Goal: Information Seeking & Learning: Compare options

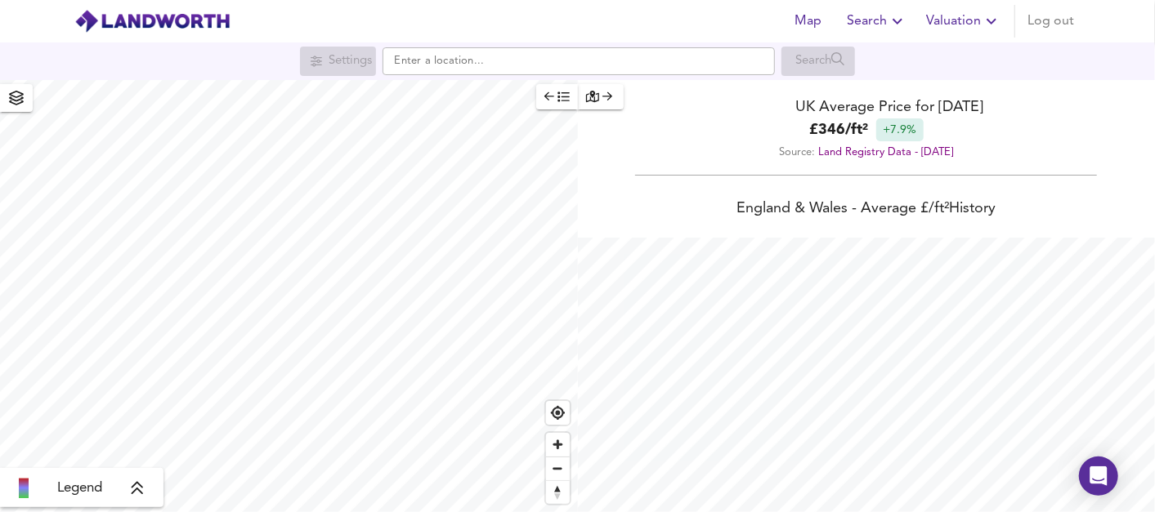
scroll to position [512, 1155]
drag, startPoint x: 1148, startPoint y: 0, endPoint x: 668, endPoint y: 147, distance: 502.5
click at [668, 147] on div "Source: Land Registry Data - [DATE]" at bounding box center [867, 152] width 578 height 22
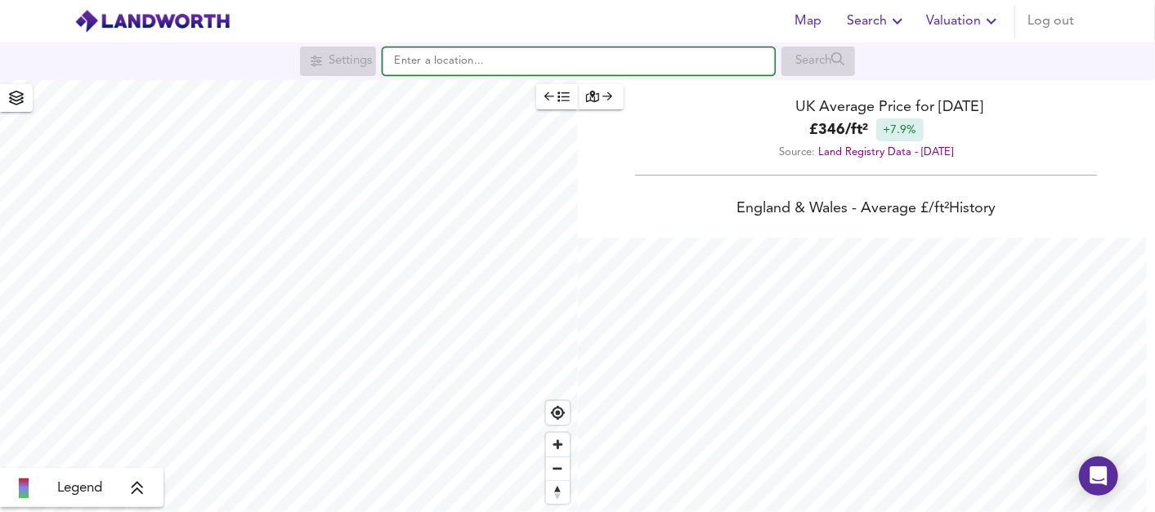
click at [428, 56] on input "text" at bounding box center [578, 61] width 392 height 28
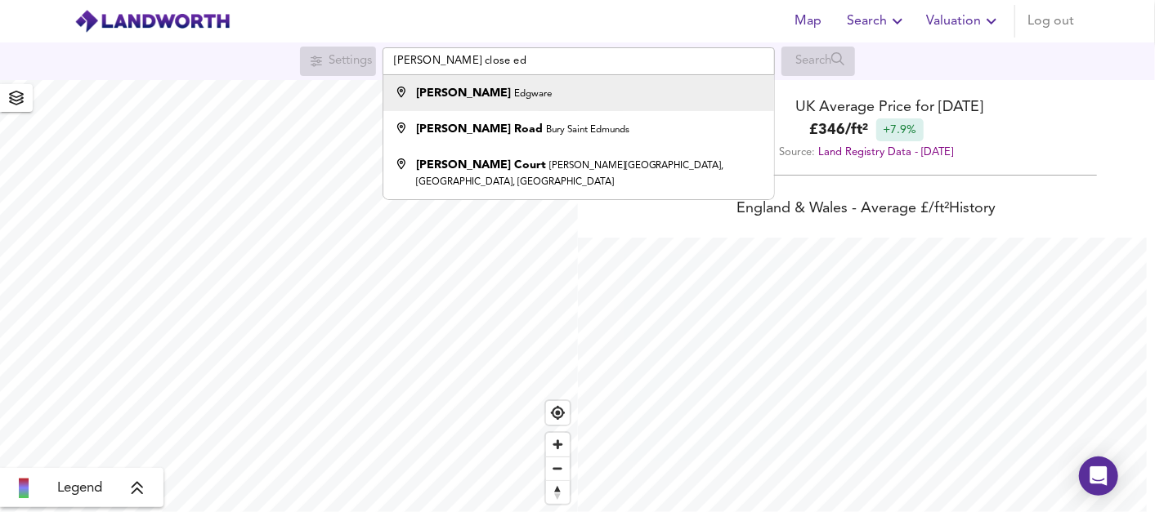
click at [467, 92] on strong "[PERSON_NAME]" at bounding box center [463, 92] width 95 height 11
type input "[PERSON_NAME], Edgware"
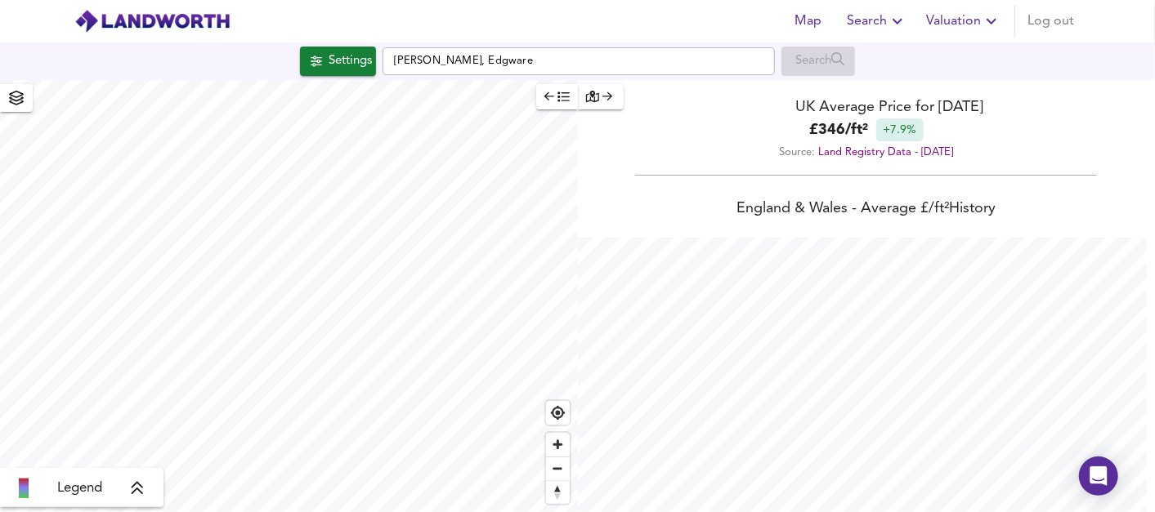
checkbox input "false"
checkbox input "true"
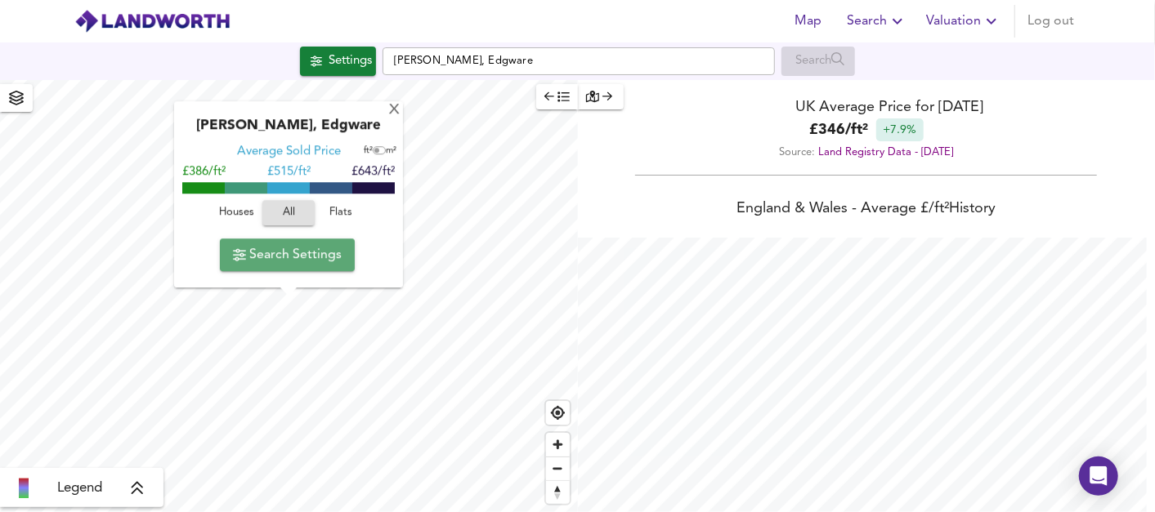
click at [306, 257] on span "Search Settings" at bounding box center [287, 255] width 109 height 23
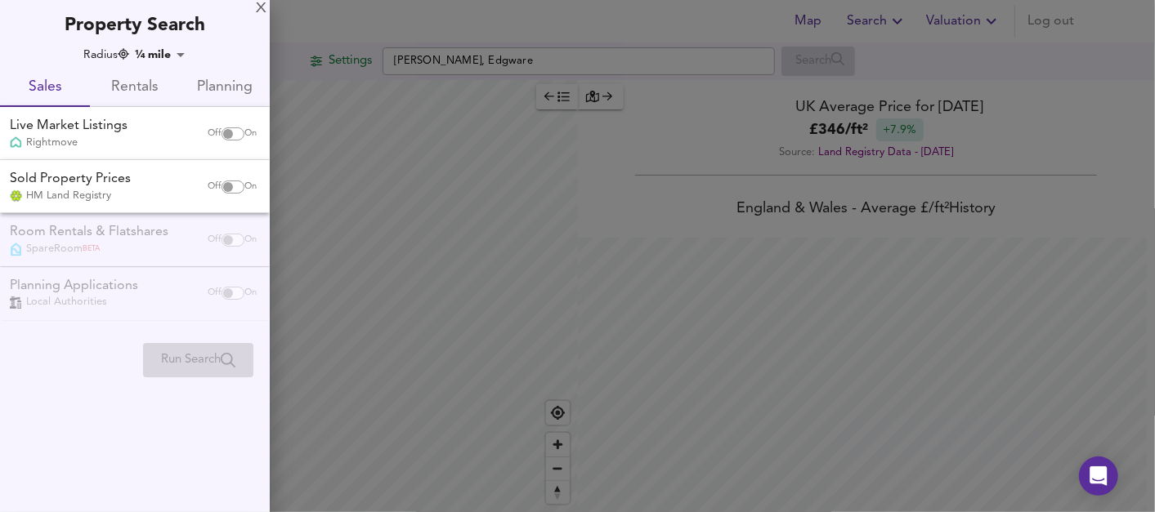
click at [177, 49] on body "Map Search Valuation Log out Settings [PERSON_NAME] Close, Edgware Search Legen…" at bounding box center [577, 256] width 1155 height 512
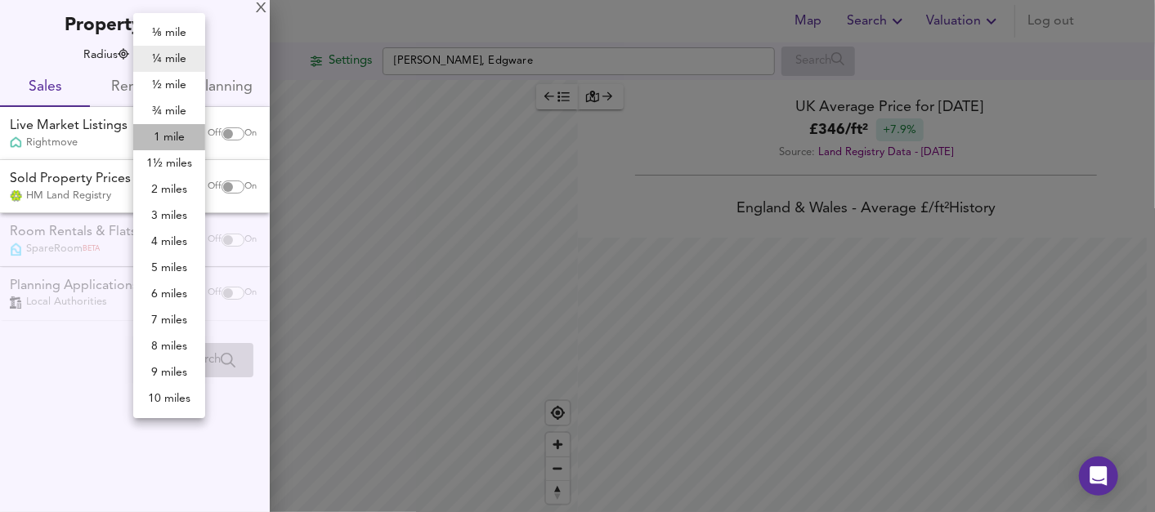
click at [177, 139] on li "1 mile" at bounding box center [169, 137] width 72 height 26
type input "1609"
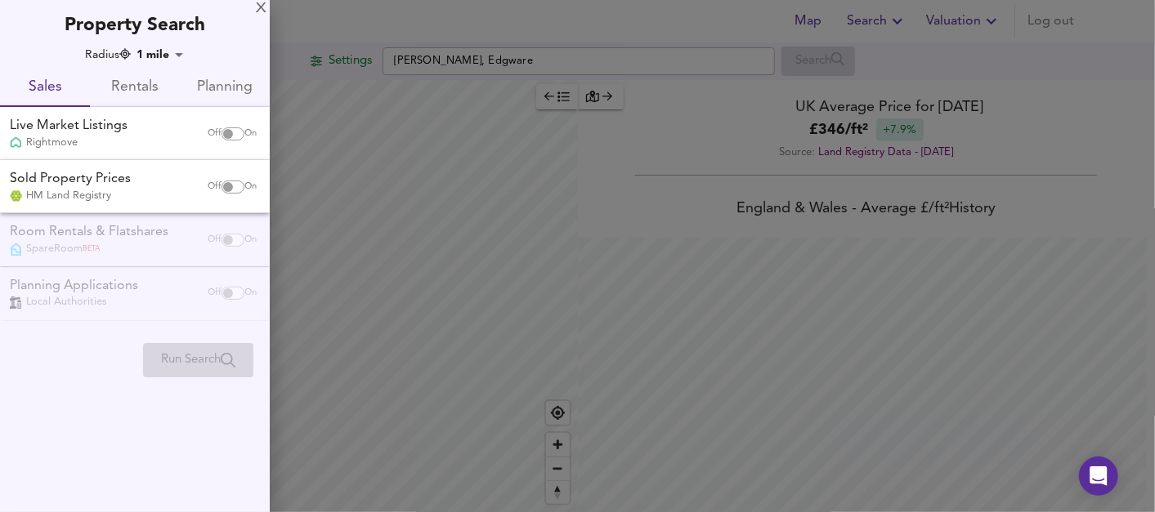
click at [227, 131] on input "checkbox" at bounding box center [227, 133] width 39 height 13
checkbox input "true"
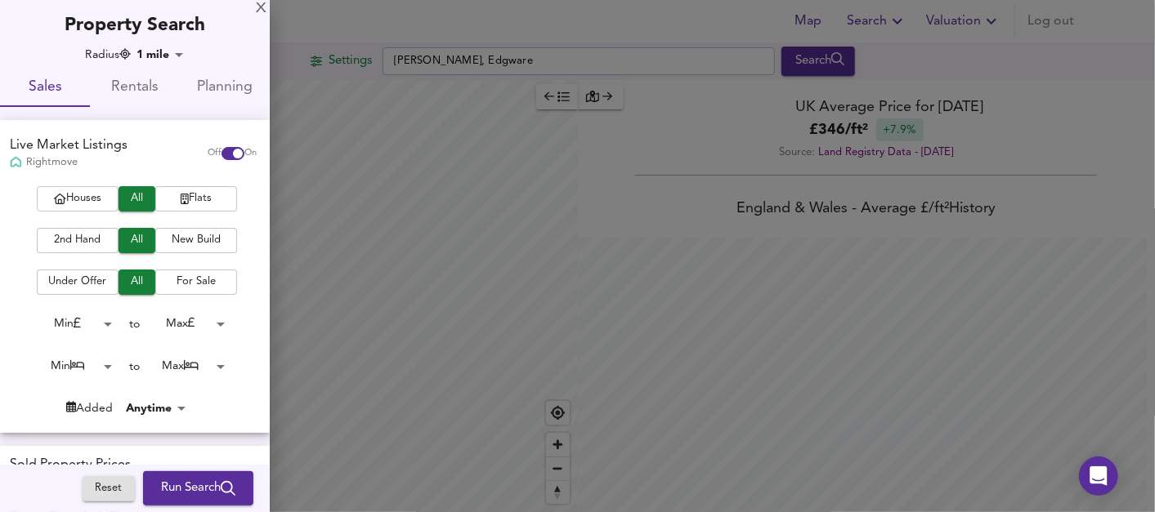
click at [91, 199] on span "Houses" at bounding box center [77, 199] width 65 height 19
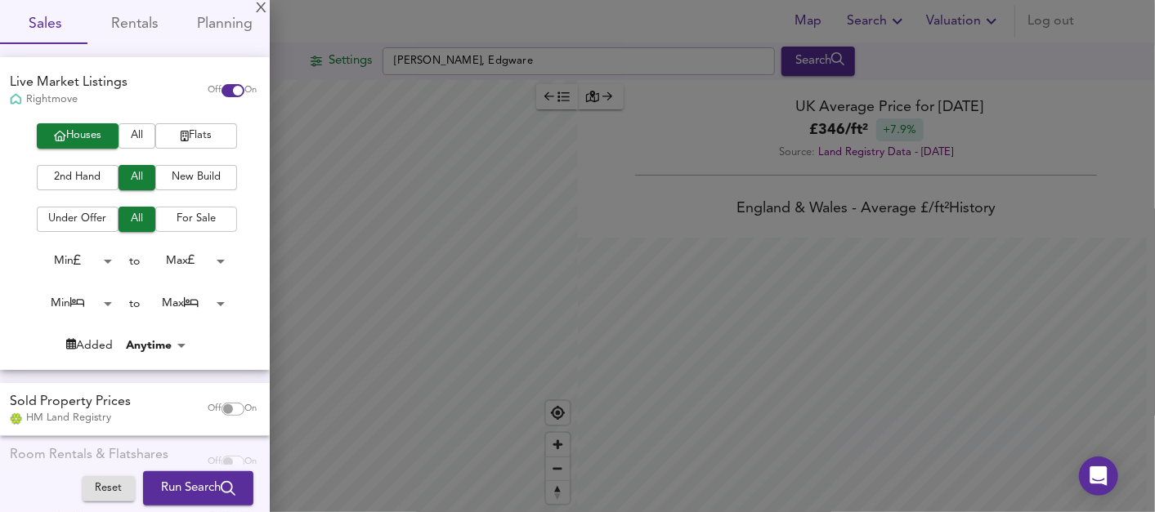
scroll to position [91, 0]
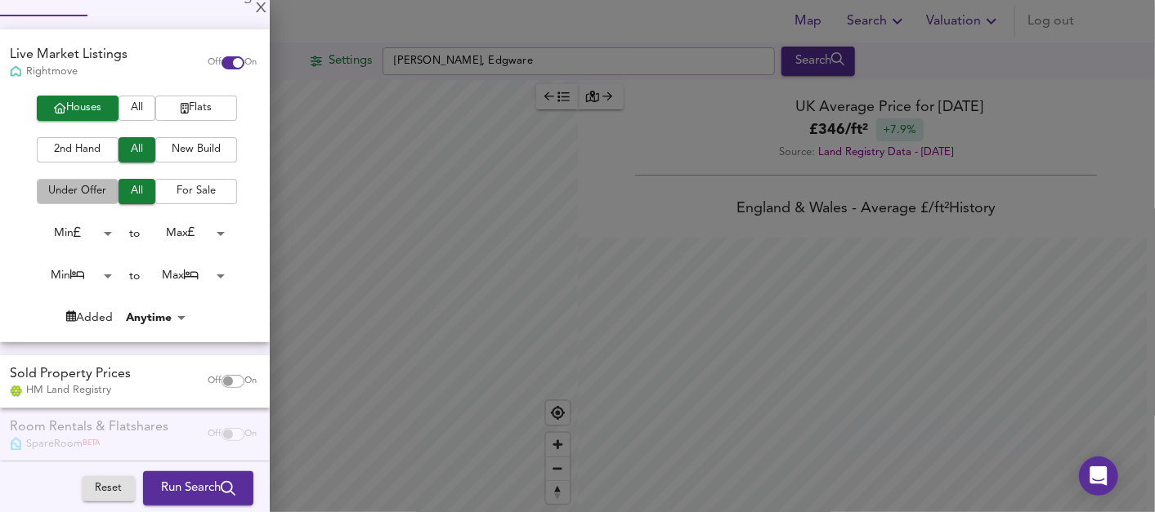
click at [75, 190] on span "Under Offer" at bounding box center [77, 191] width 65 height 19
click at [136, 186] on span "All" at bounding box center [137, 191] width 20 height 19
click at [105, 230] on body "Map Search Valuation Log out Settings [PERSON_NAME] Close, Edgware Search Legen…" at bounding box center [577, 256] width 1155 height 512
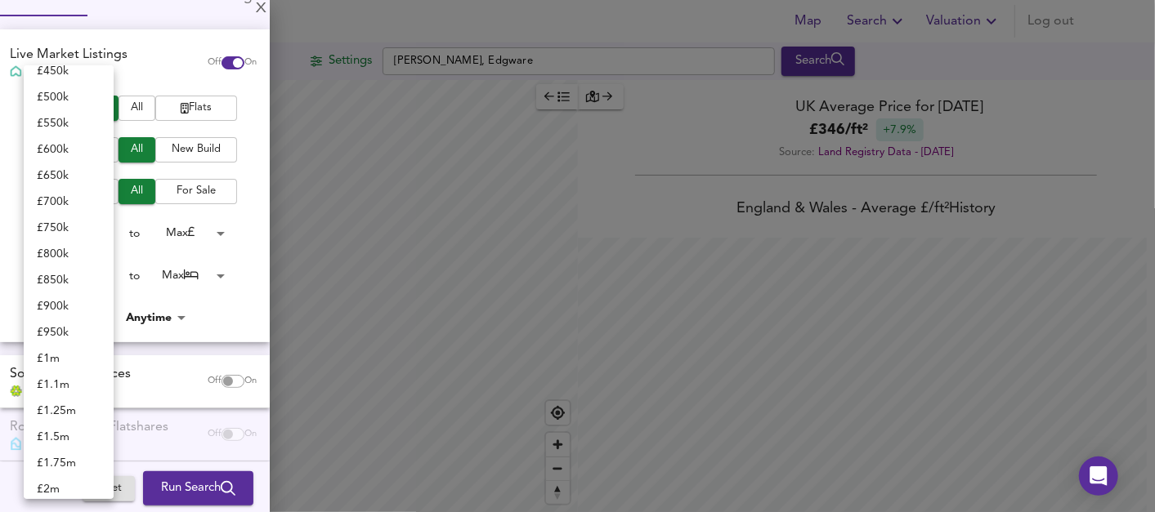
scroll to position [454, 0]
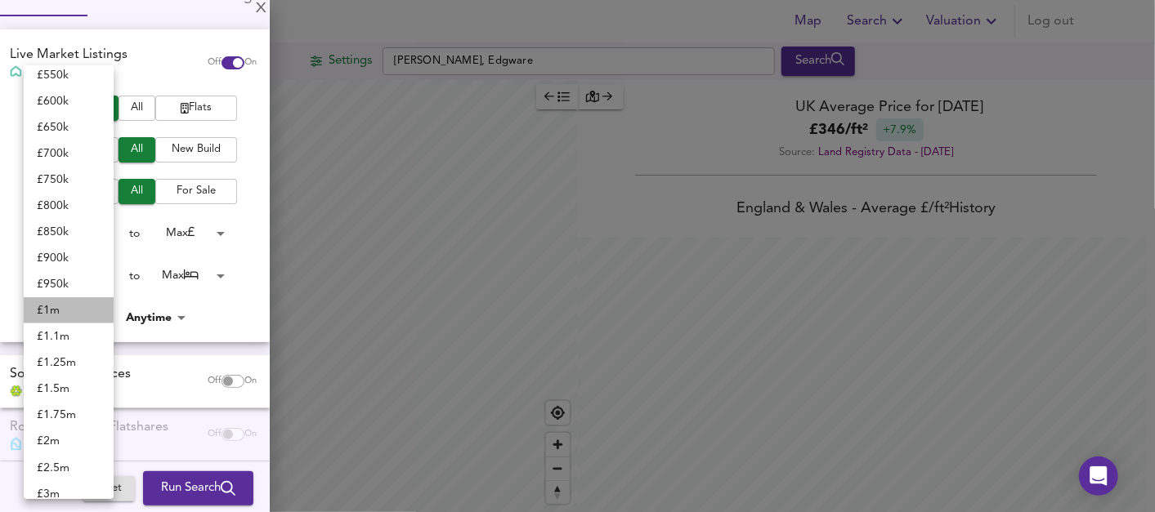
click at [68, 305] on li "£ 1m" at bounding box center [69, 310] width 90 height 26
type input "1000000"
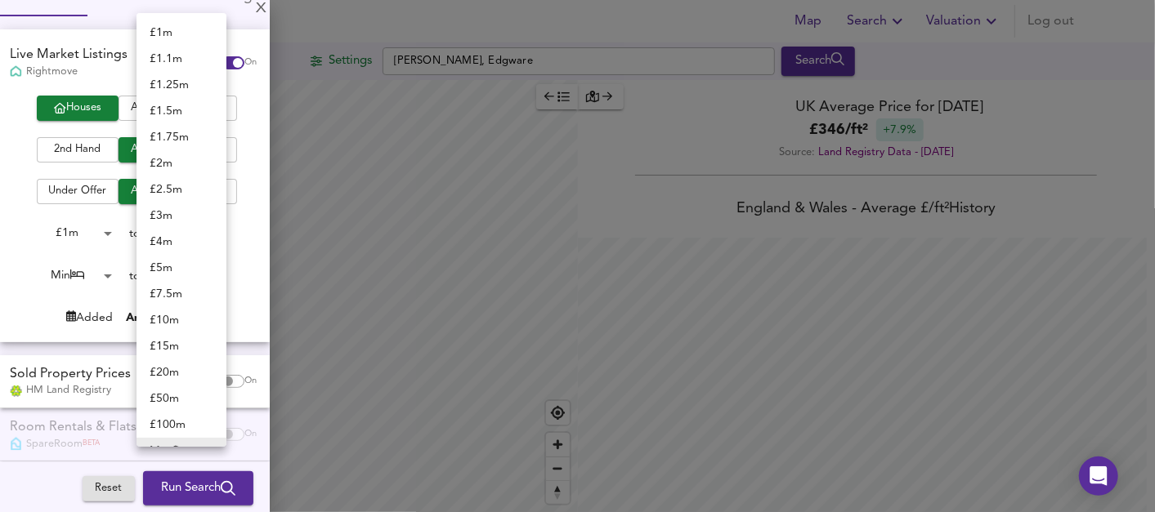
click at [212, 237] on body "Map Search Valuation Log out Settings [PERSON_NAME] Close, Edgware Search Legen…" at bounding box center [577, 256] width 1155 height 512
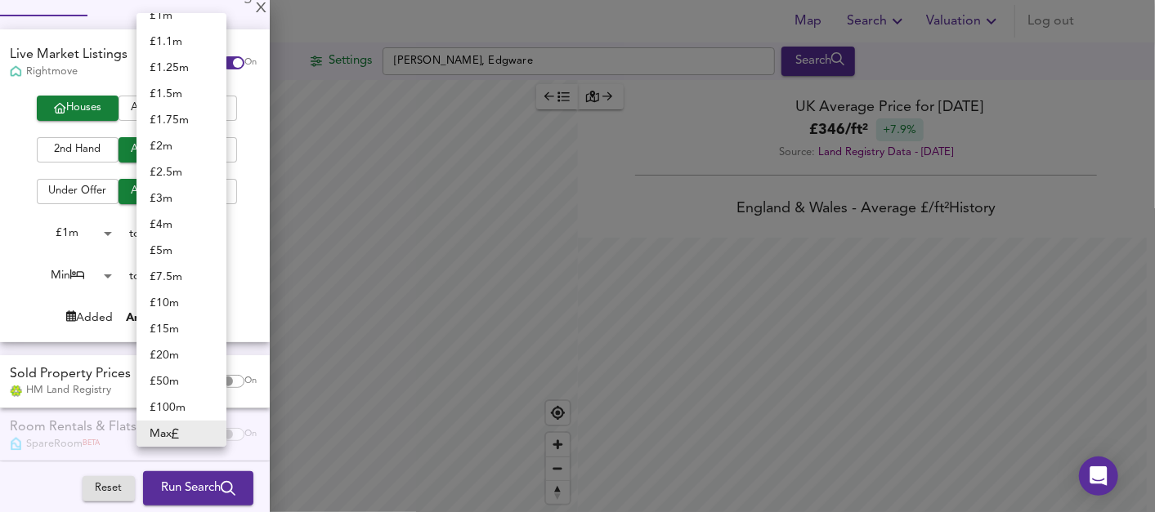
click at [249, 247] on div at bounding box center [577, 256] width 1155 height 512
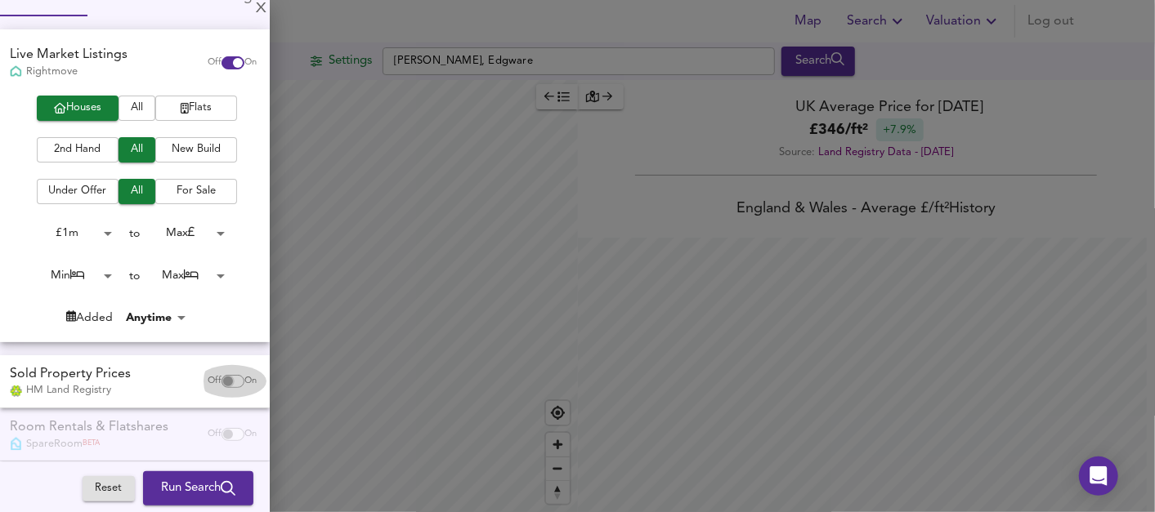
click at [219, 379] on input "checkbox" at bounding box center [227, 381] width 39 height 13
checkbox input "true"
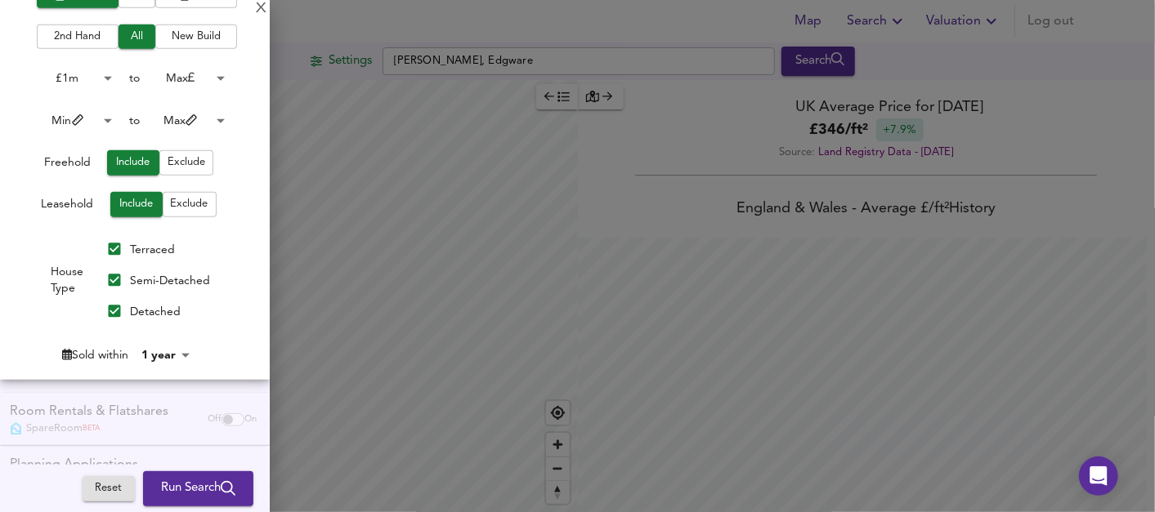
scroll to position [532, 0]
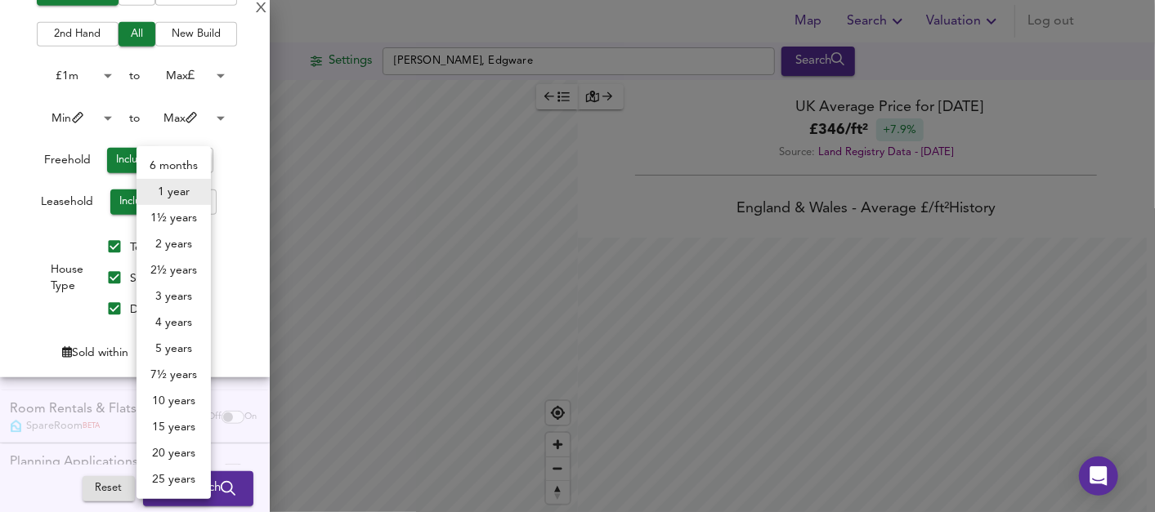
click at [183, 353] on body "Map Search Valuation Log out Settings [PERSON_NAME] Close, Edgware Search Legen…" at bounding box center [577, 256] width 1155 height 512
click at [166, 241] on li "2 years" at bounding box center [173, 244] width 74 height 26
click at [182, 353] on body "Map Search Valuation Log out Settings [PERSON_NAME] Close, Edgware Search Legen…" at bounding box center [577, 256] width 1155 height 512
click at [173, 300] on li "3 years" at bounding box center [170, 297] width 74 height 26
type input "36"
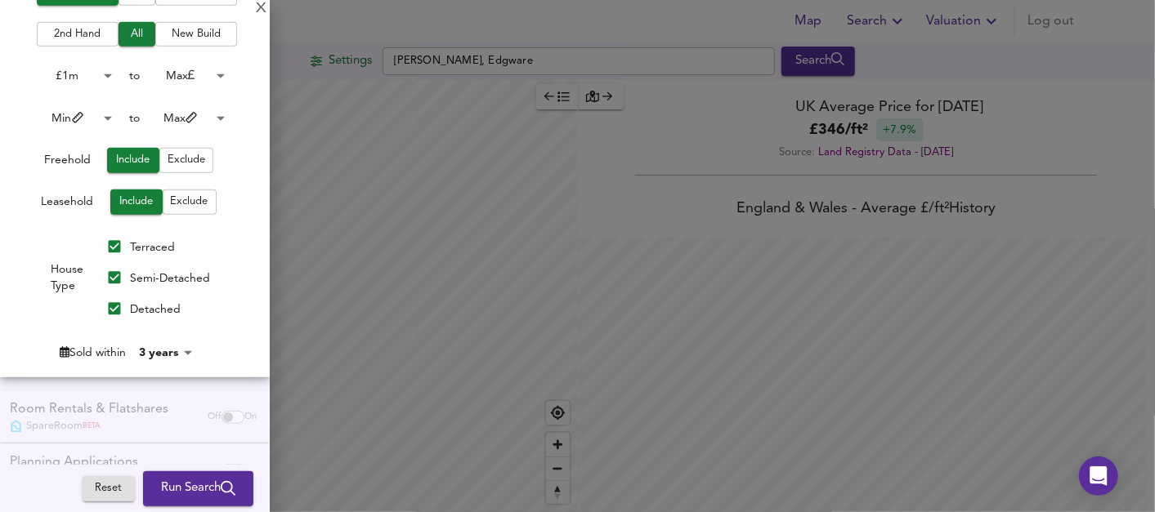
click at [198, 483] on span "Run Search" at bounding box center [198, 488] width 74 height 21
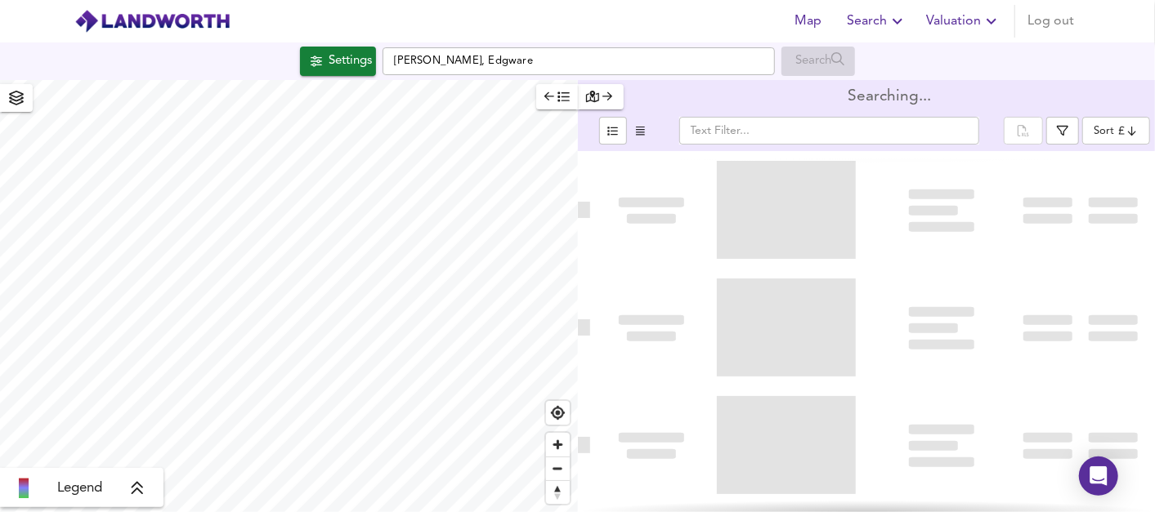
type input "bestdeal"
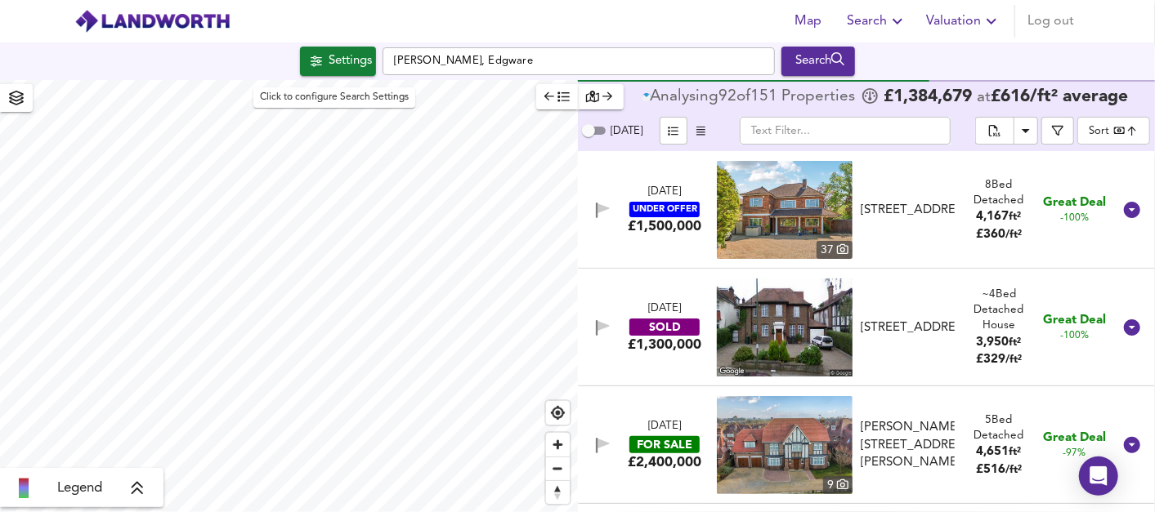
click at [350, 69] on div "Settings" at bounding box center [349, 61] width 43 height 21
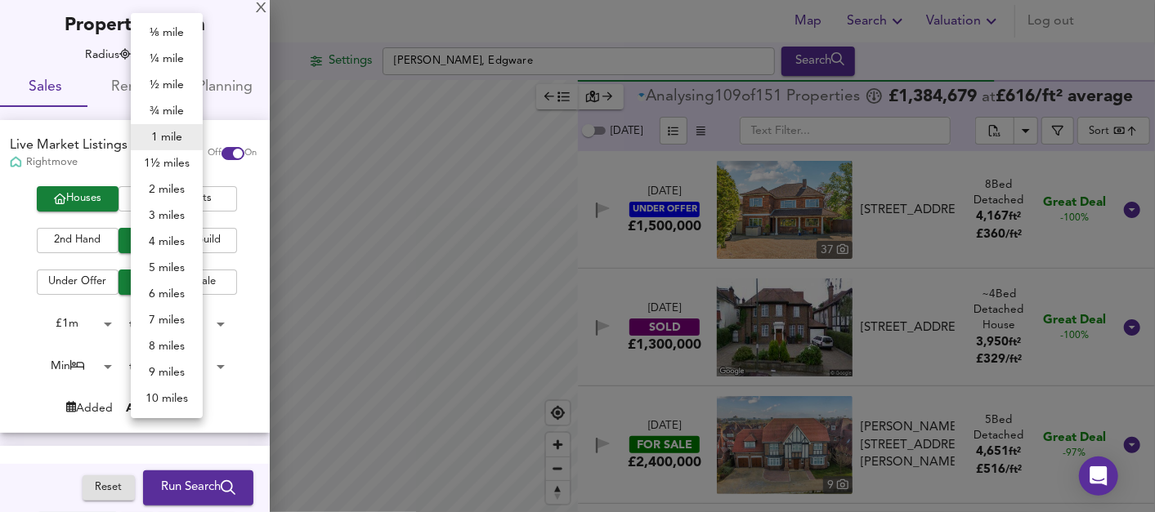
click at [180, 55] on body "Map Search Valuation Log out Settings [PERSON_NAME] Close, Edgware Search Legen…" at bounding box center [577, 256] width 1155 height 512
click at [175, 87] on li "½ mile" at bounding box center [167, 85] width 72 height 26
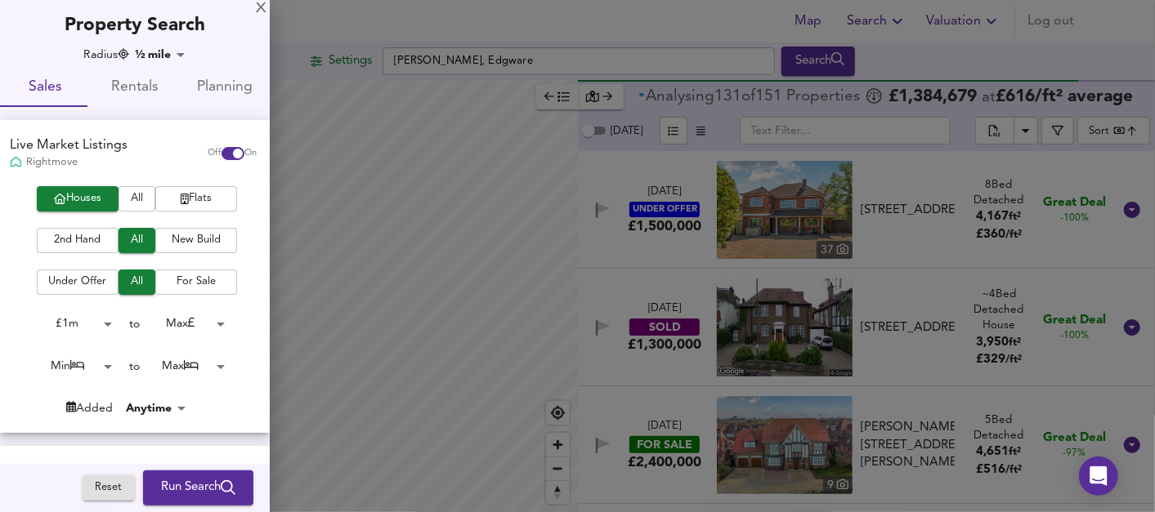
click at [177, 53] on body "Map Search Valuation Log out Settings [PERSON_NAME] Close, Edgware Search Legen…" at bounding box center [577, 256] width 1155 height 512
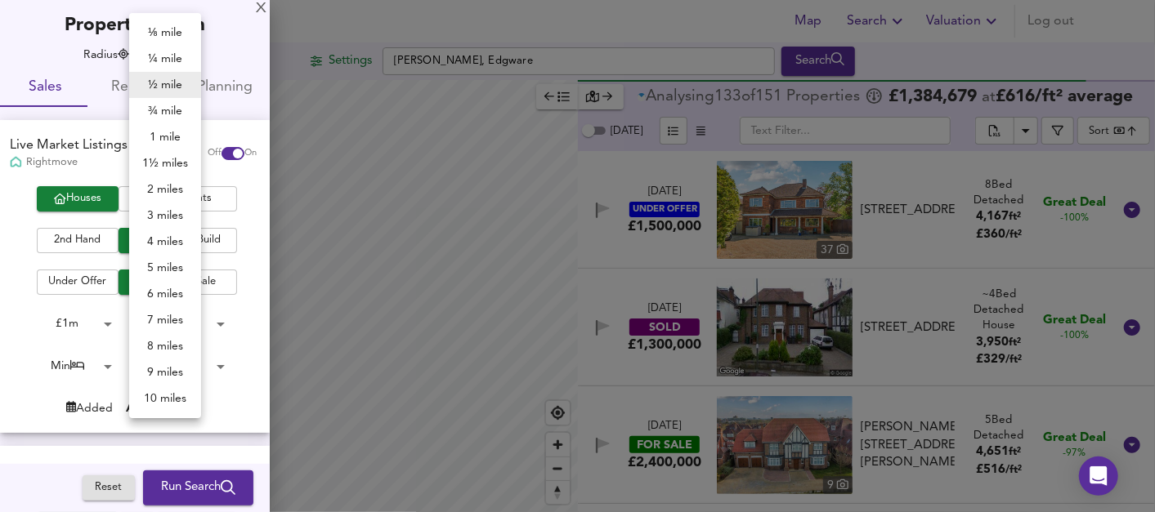
drag, startPoint x: 180, startPoint y: 133, endPoint x: 378, endPoint y: 51, distance: 214.3
click at [180, 135] on li "1 mile" at bounding box center [165, 137] width 72 height 26
type input "1609"
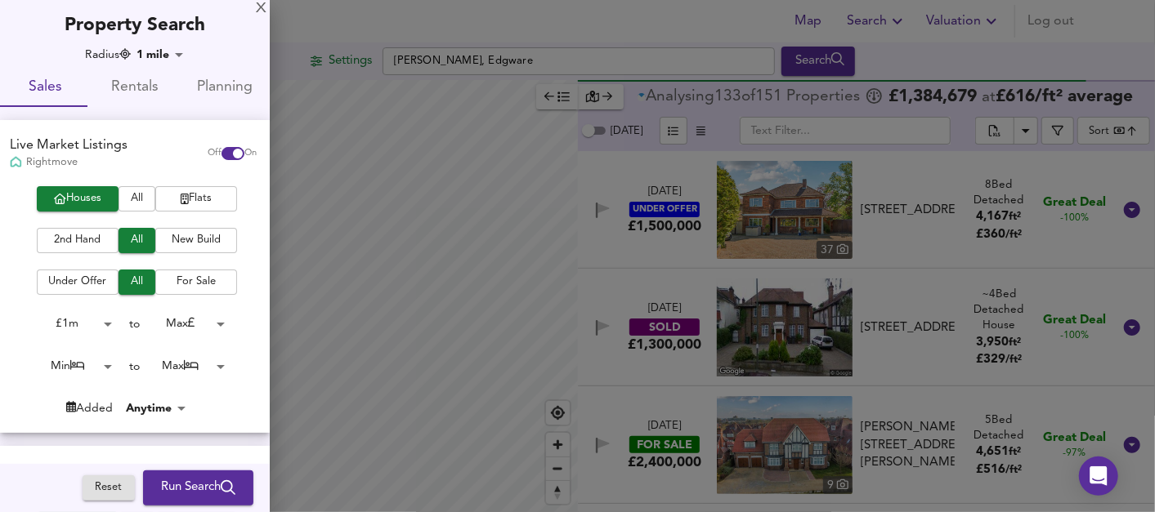
click at [418, 26] on div at bounding box center [577, 256] width 1155 height 512
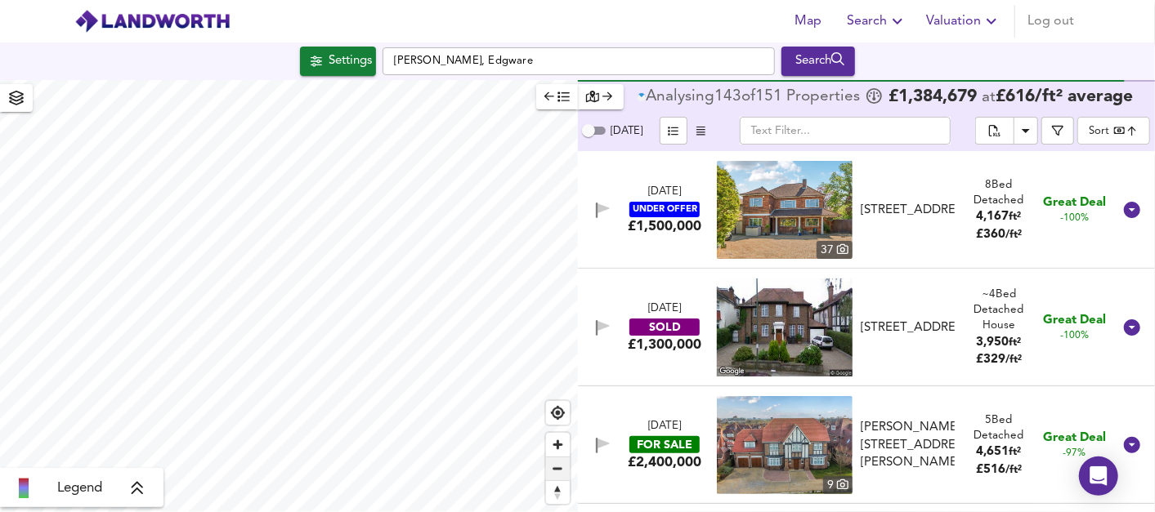
click at [558, 473] on span "Zoom out" at bounding box center [558, 469] width 24 height 23
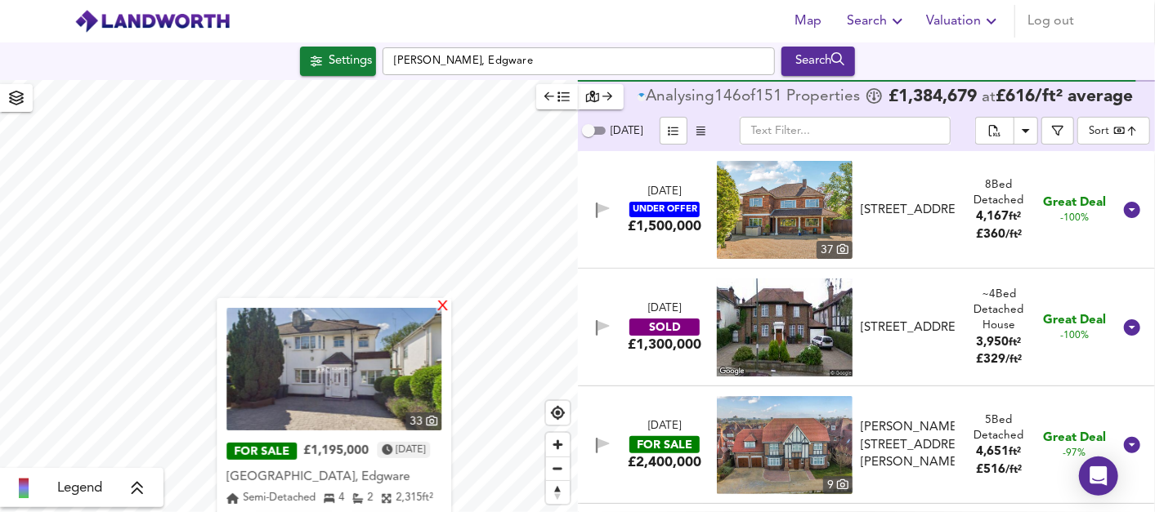
click at [443, 308] on div "X" at bounding box center [443, 308] width 14 height 16
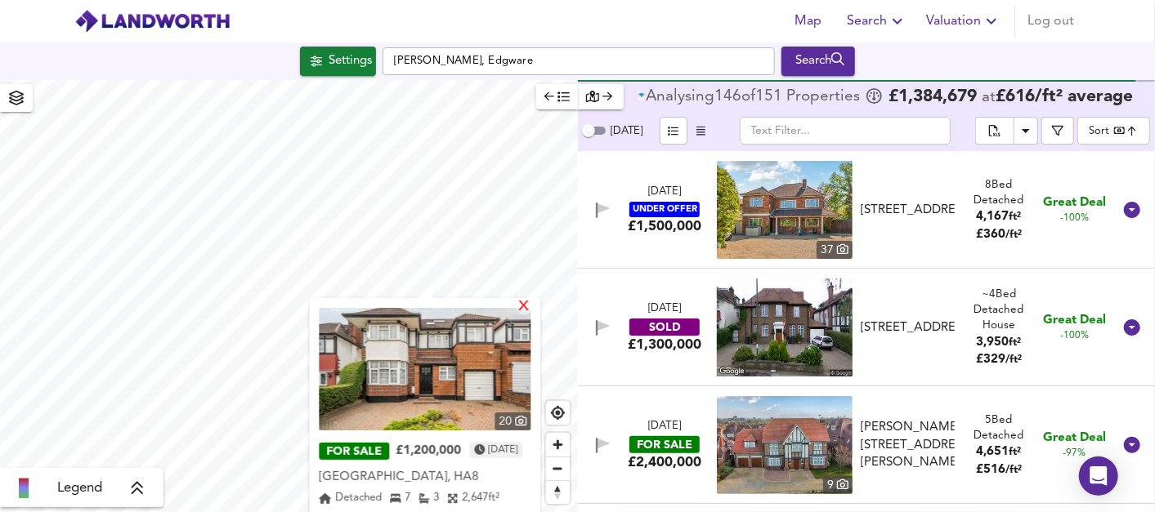
click at [531, 304] on div "X" at bounding box center [524, 308] width 14 height 16
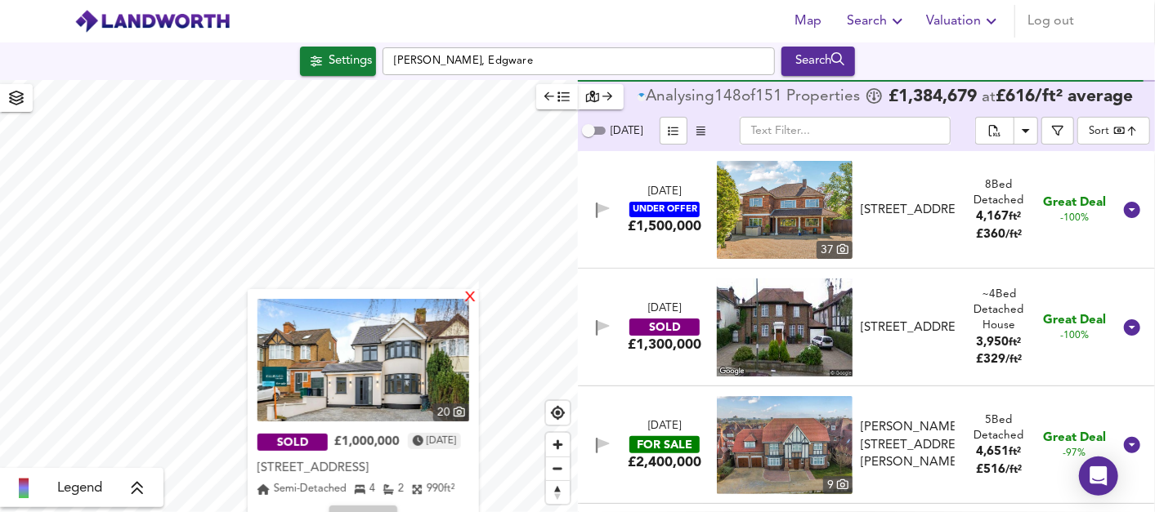
click at [469, 295] on div "X" at bounding box center [470, 299] width 14 height 16
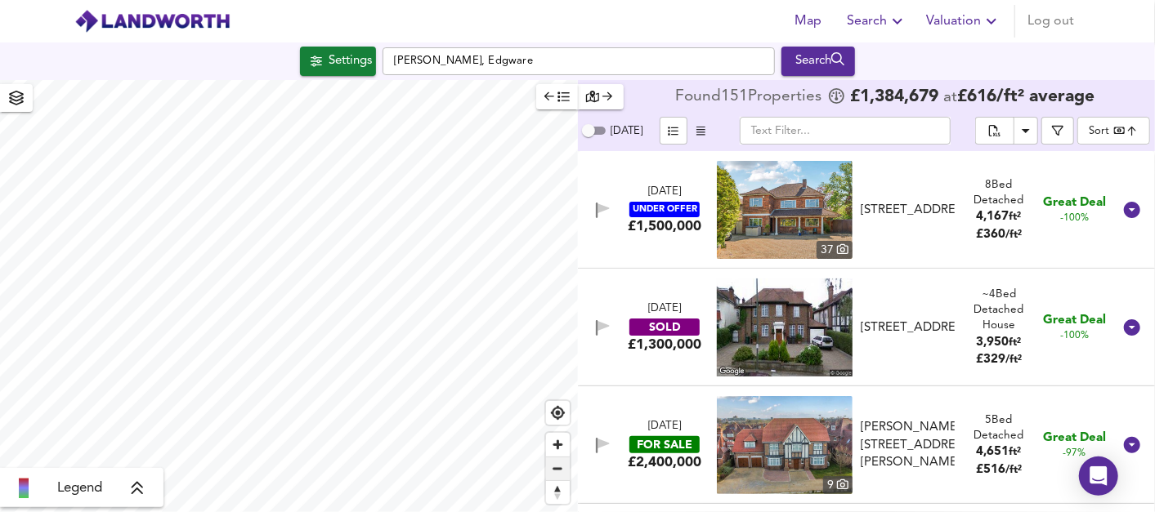
click at [563, 474] on span "Zoom out" at bounding box center [558, 469] width 24 height 23
click at [561, 470] on span "Zoom out" at bounding box center [558, 469] width 24 height 23
click at [1092, 115] on div "[DATE] ​ Sort bestdeal ​" at bounding box center [867, 133] width 578 height 36
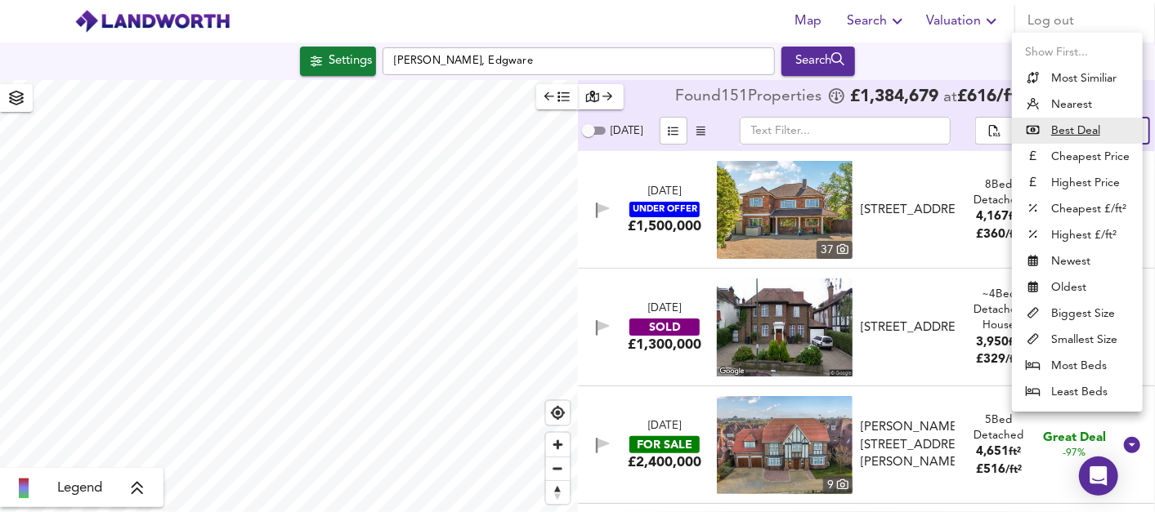
click at [1107, 128] on body "Map Search Valuation Log out Settings [PERSON_NAME] Close, Edgware Search Legen…" at bounding box center [577, 256] width 1155 height 512
click at [1075, 104] on li "Nearest" at bounding box center [1077, 105] width 131 height 26
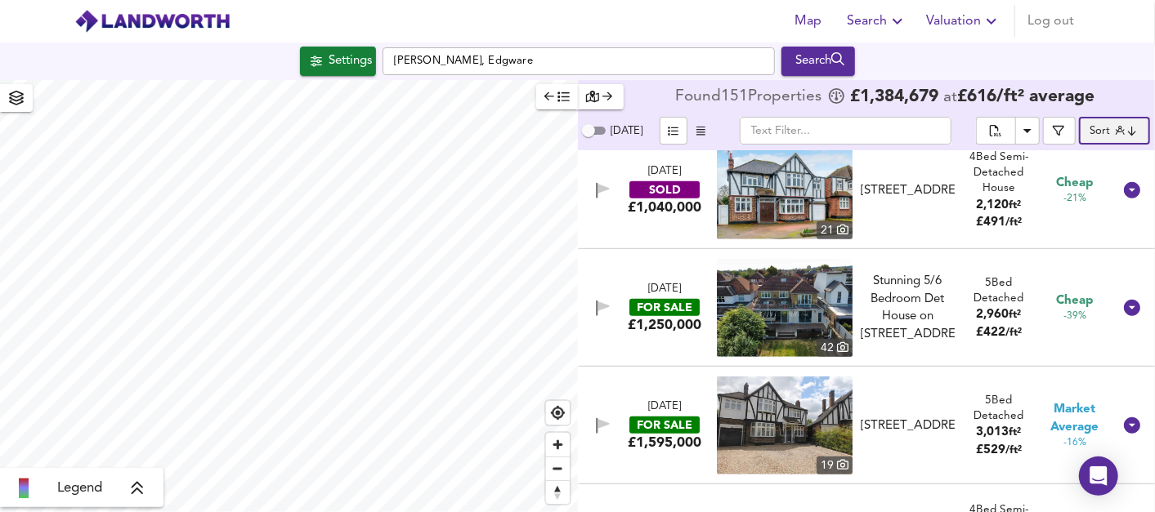
scroll to position [635, 0]
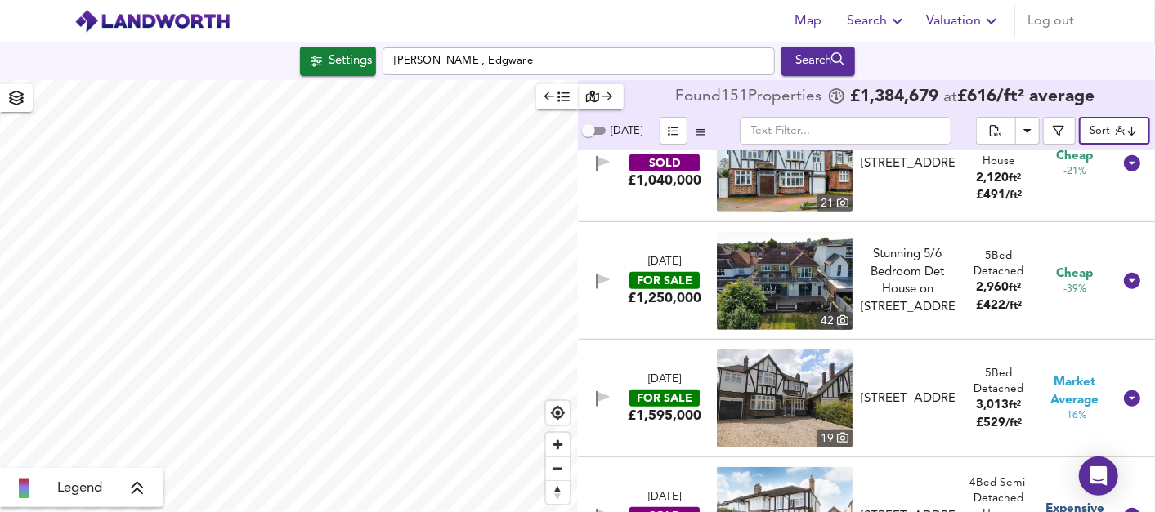
click at [662, 287] on div "FOR SALE" at bounding box center [664, 280] width 70 height 17
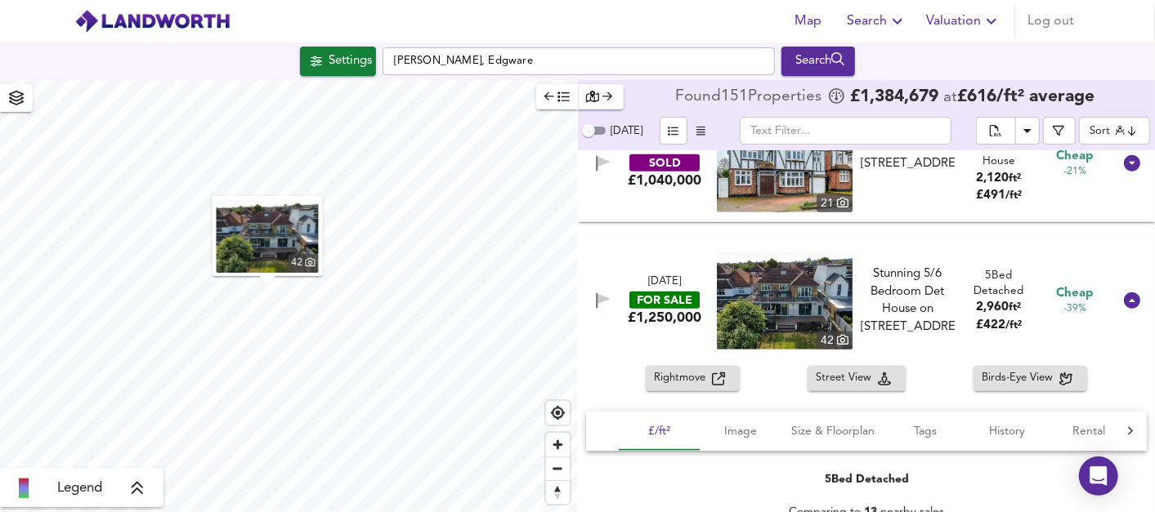
click at [695, 377] on span "Rightmove" at bounding box center [683, 378] width 58 height 19
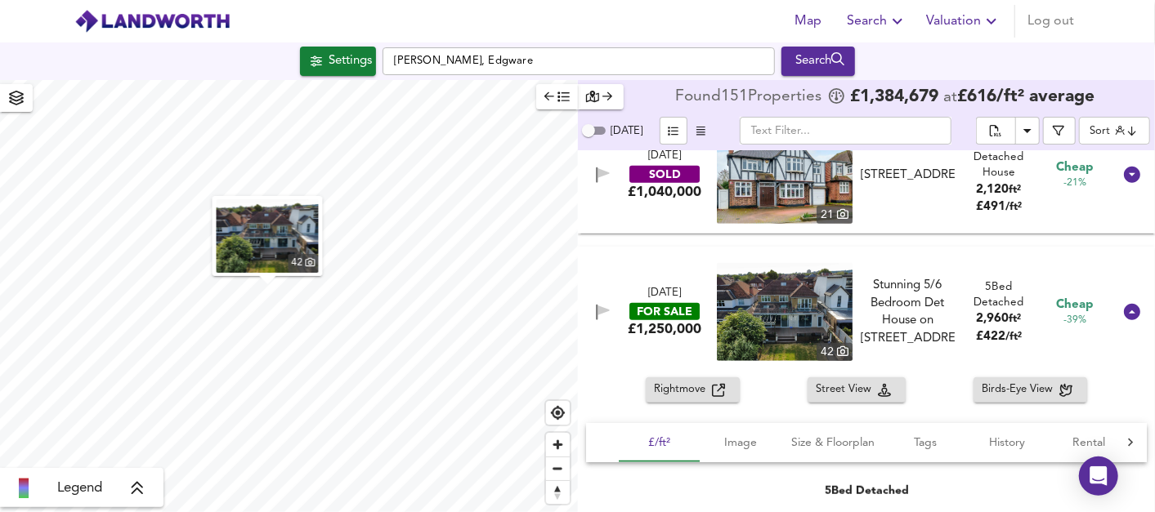
scroll to position [544, 0]
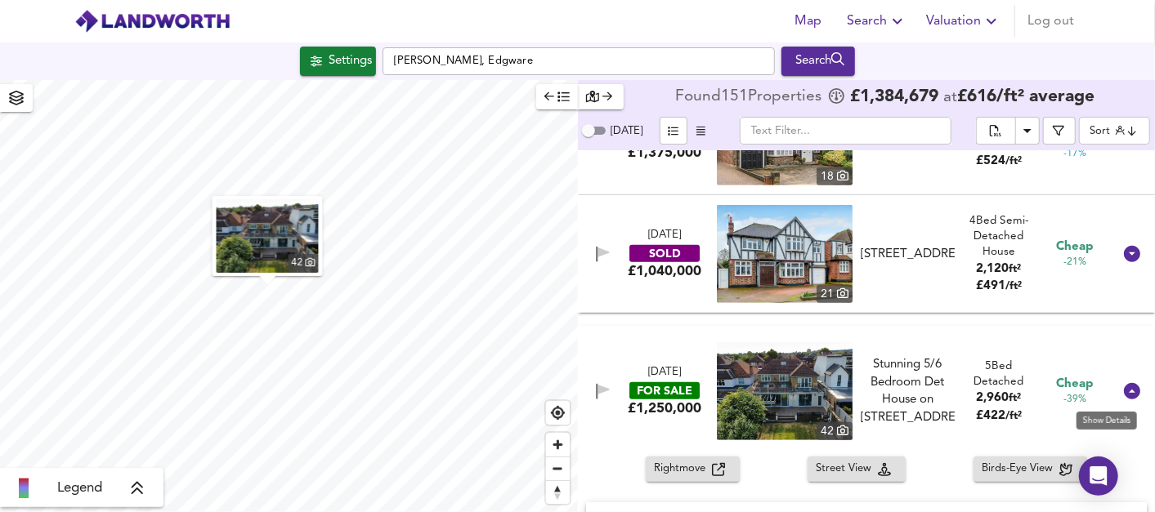
click at [1129, 386] on icon at bounding box center [1132, 391] width 16 height 16
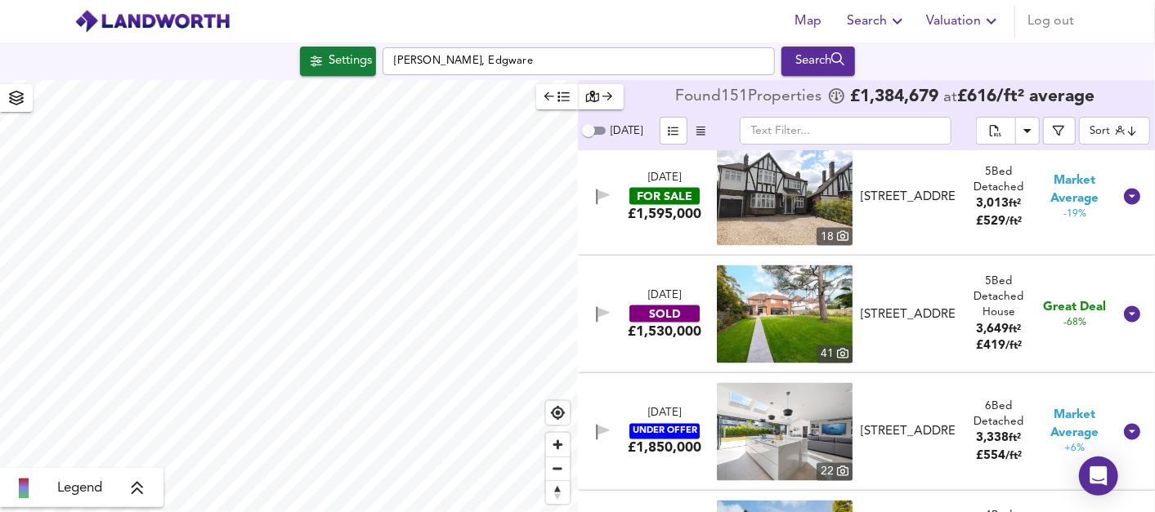
scroll to position [1634, 0]
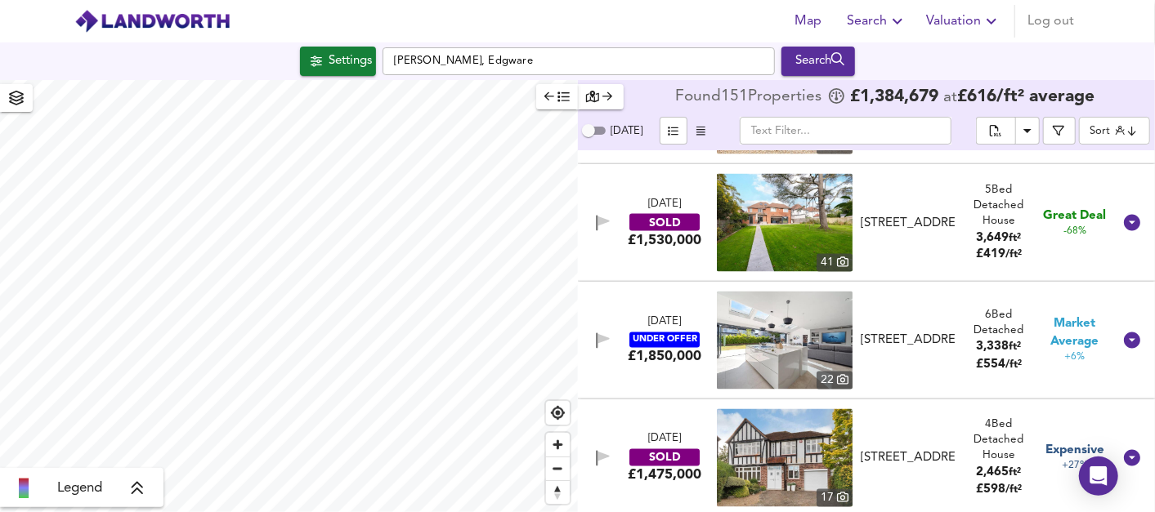
click at [666, 324] on div "[DATE]" at bounding box center [664, 323] width 33 height 16
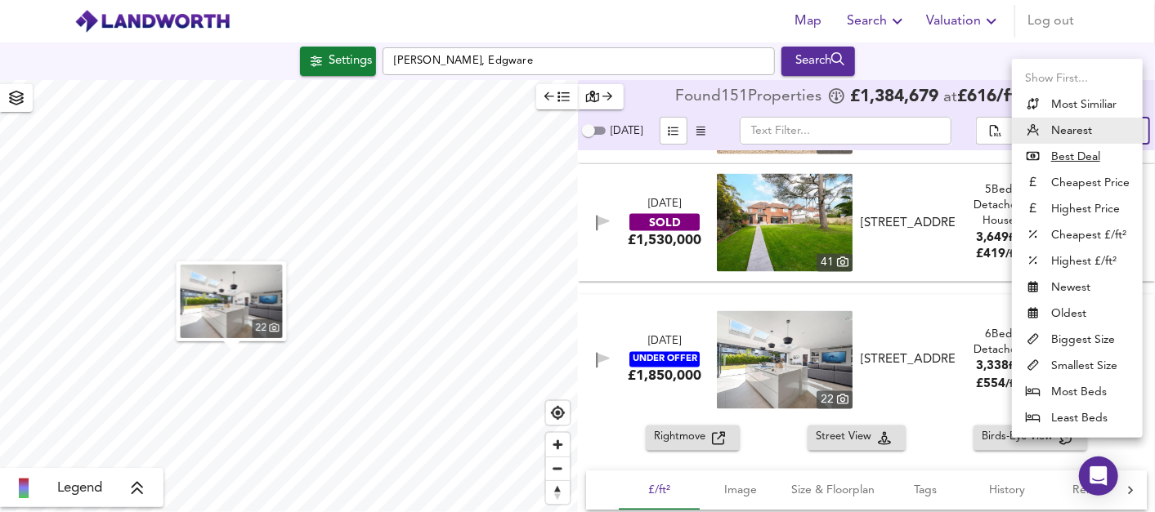
click at [1114, 135] on body "Map Search Valuation Log out Settings [PERSON_NAME] Close, Edgware Search 22 Le…" at bounding box center [577, 256] width 1155 height 512
click at [1085, 210] on li "Highest Price" at bounding box center [1077, 209] width 131 height 26
type input "expensive"
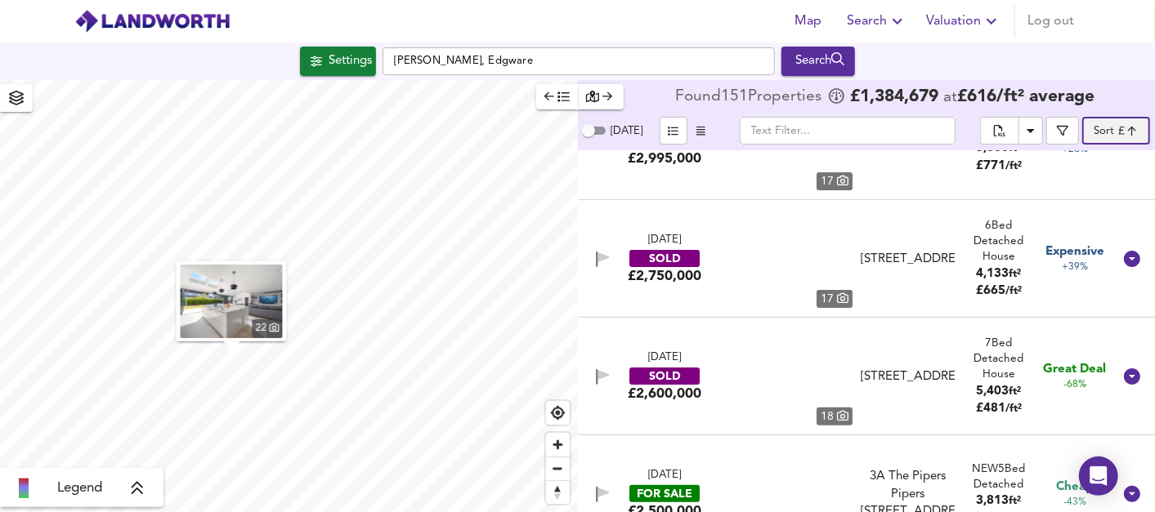
scroll to position [0, 0]
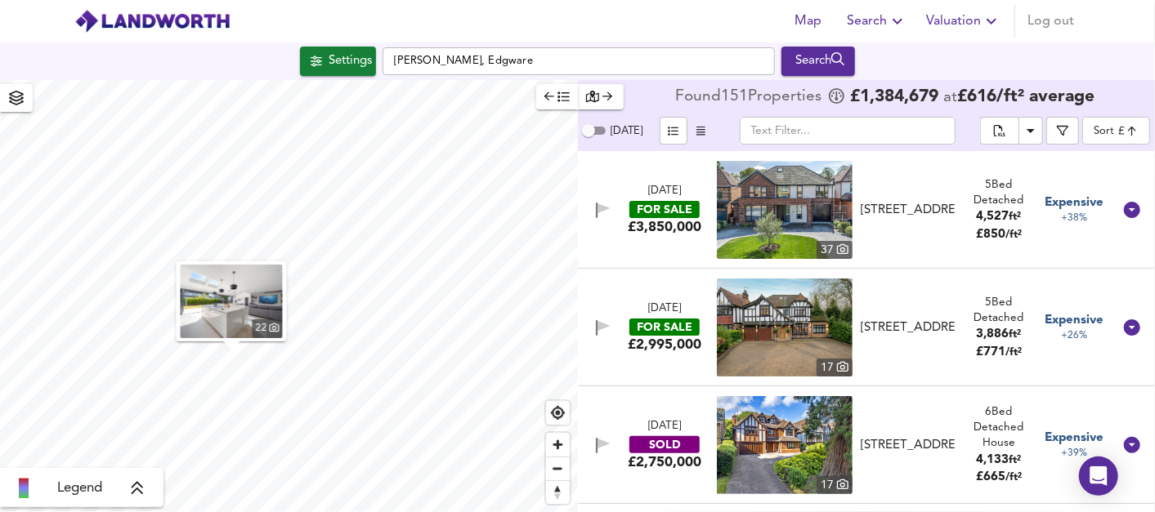
click at [671, 201] on div "FOR SALE" at bounding box center [664, 209] width 70 height 17
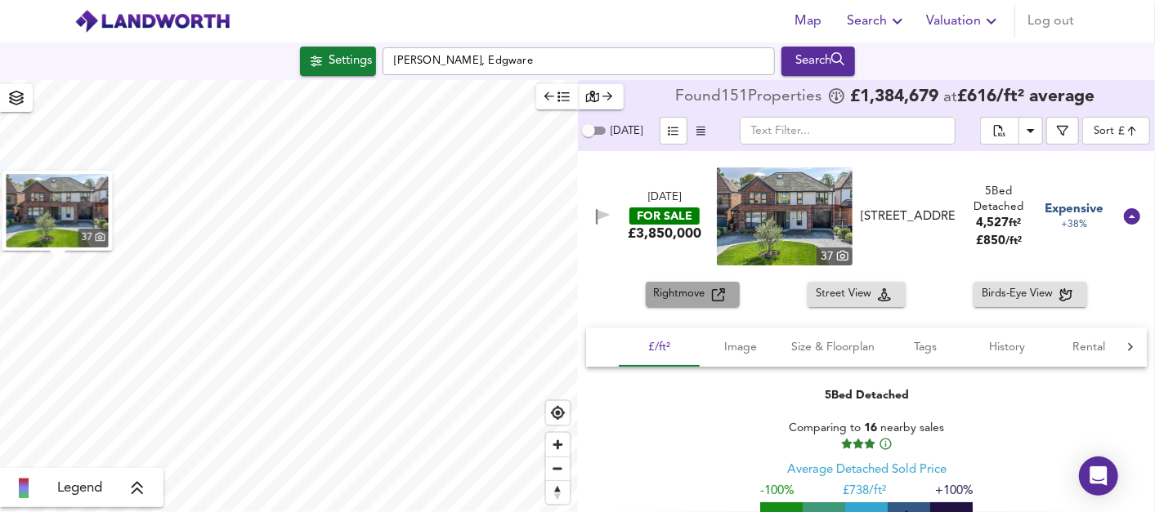
click at [700, 293] on span "Rightmove" at bounding box center [683, 294] width 58 height 19
click at [688, 343] on span "£/ft²" at bounding box center [659, 347] width 62 height 20
click at [1124, 216] on icon at bounding box center [1132, 216] width 16 height 16
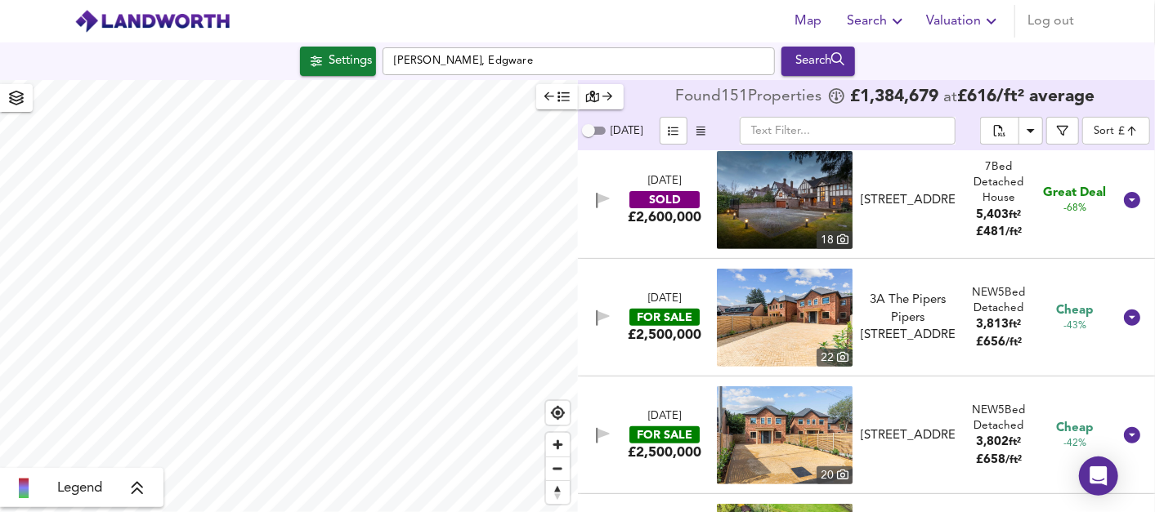
scroll to position [454, 0]
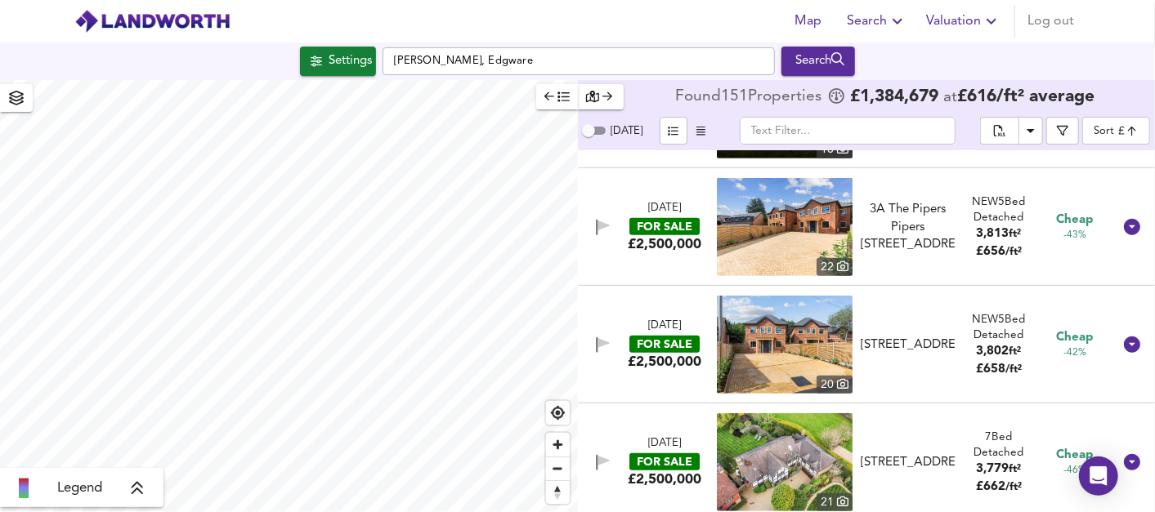
click at [659, 346] on div "FOR SALE" at bounding box center [664, 344] width 70 height 17
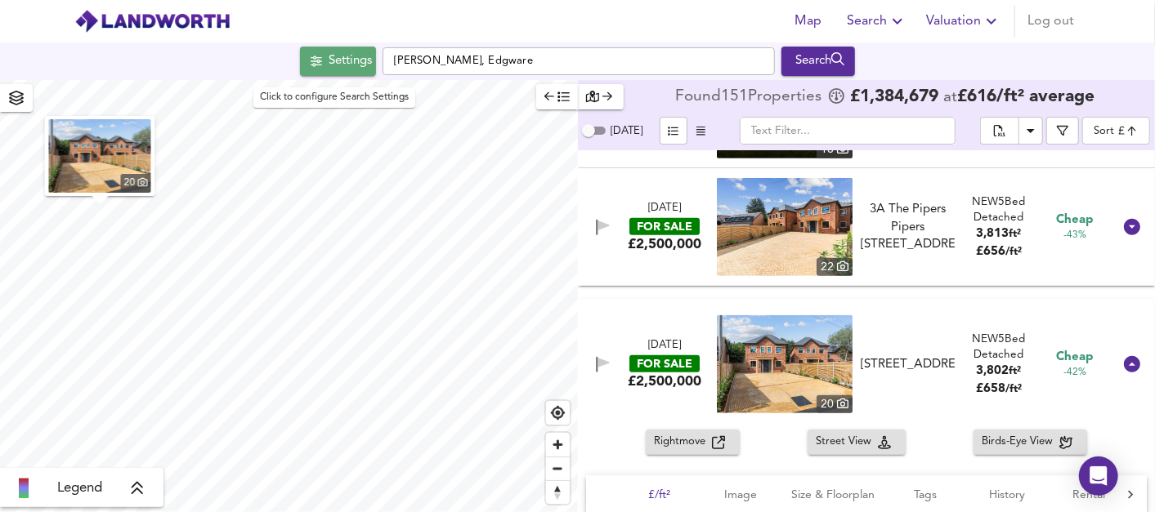
click at [343, 65] on div "Settings" at bounding box center [349, 61] width 43 height 21
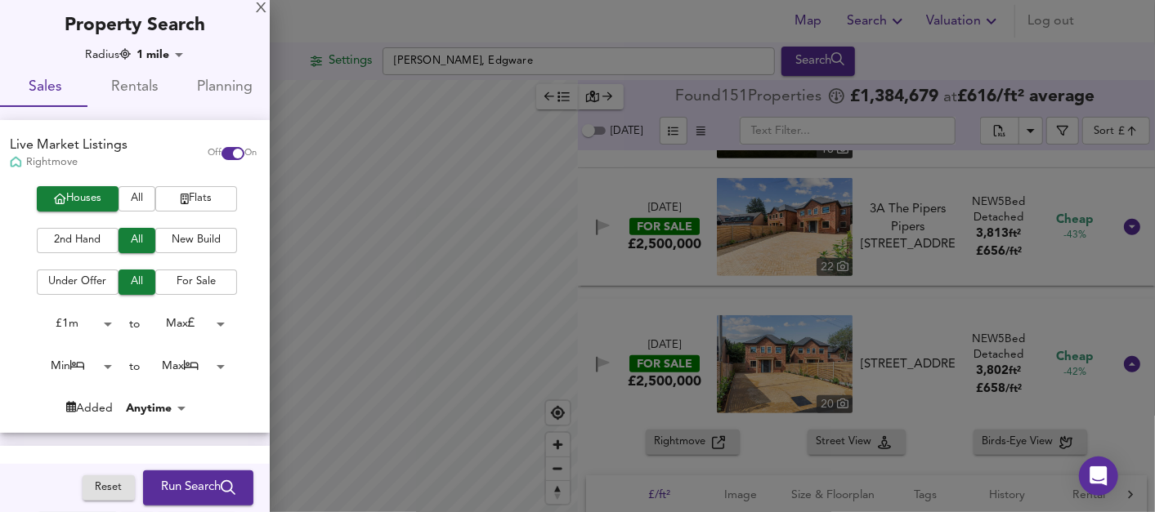
click at [343, 65] on div at bounding box center [577, 256] width 1155 height 512
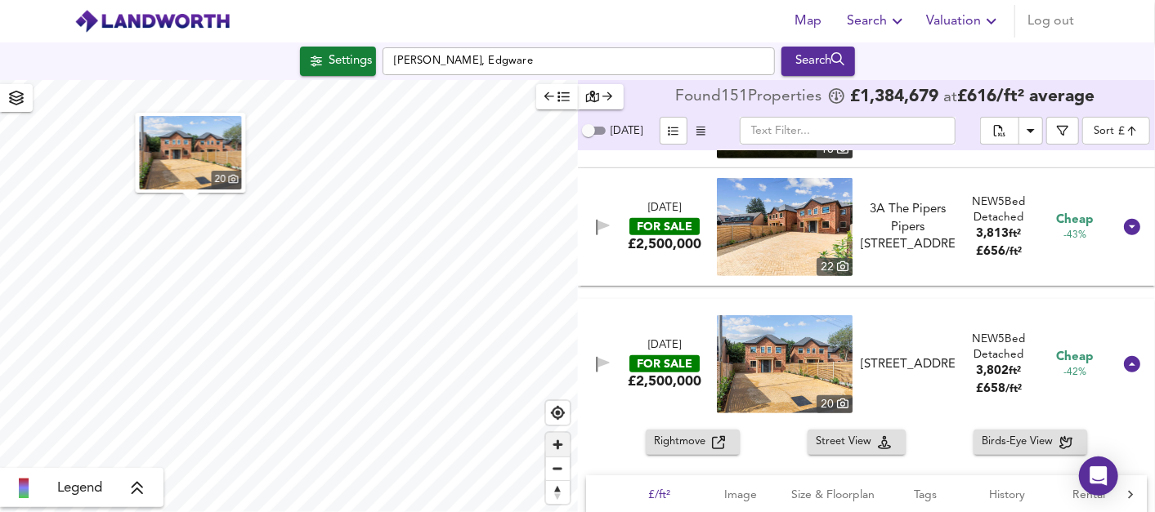
click at [560, 446] on span "Zoom in" at bounding box center [558, 445] width 24 height 24
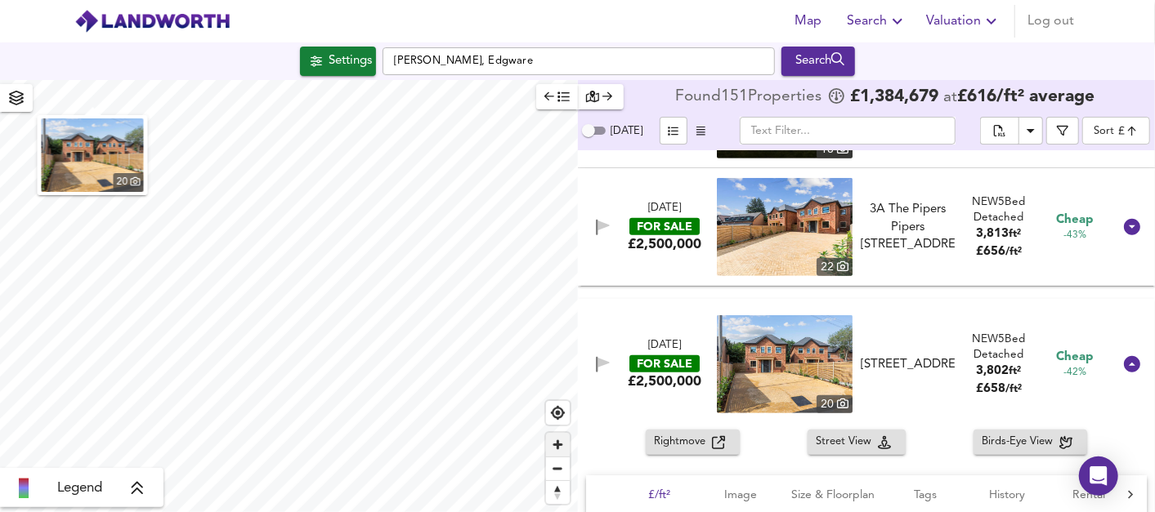
click at [560, 446] on span "Zoom in" at bounding box center [558, 445] width 24 height 24
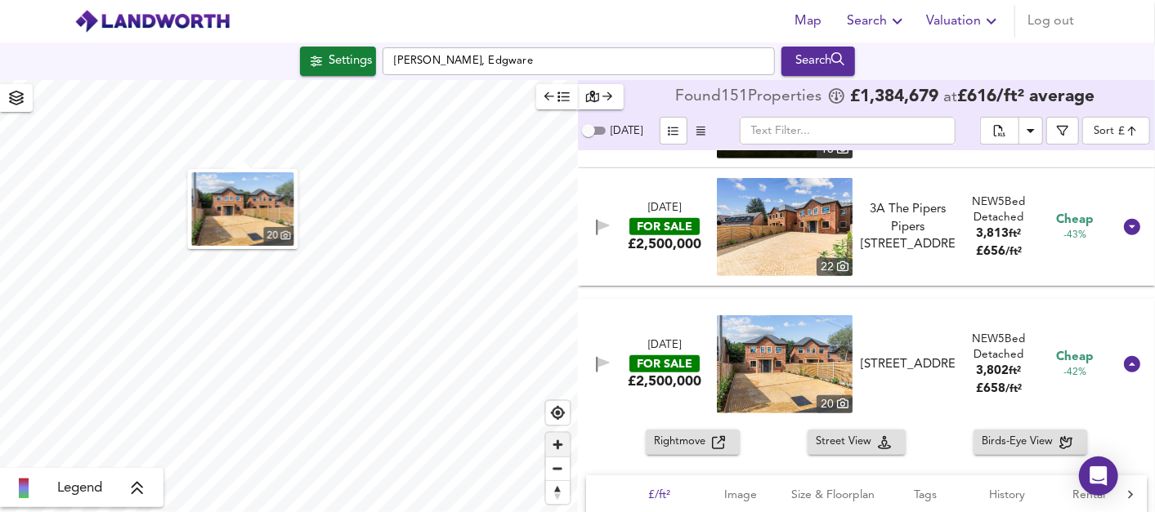
click at [562, 449] on span "Zoom in" at bounding box center [558, 445] width 24 height 24
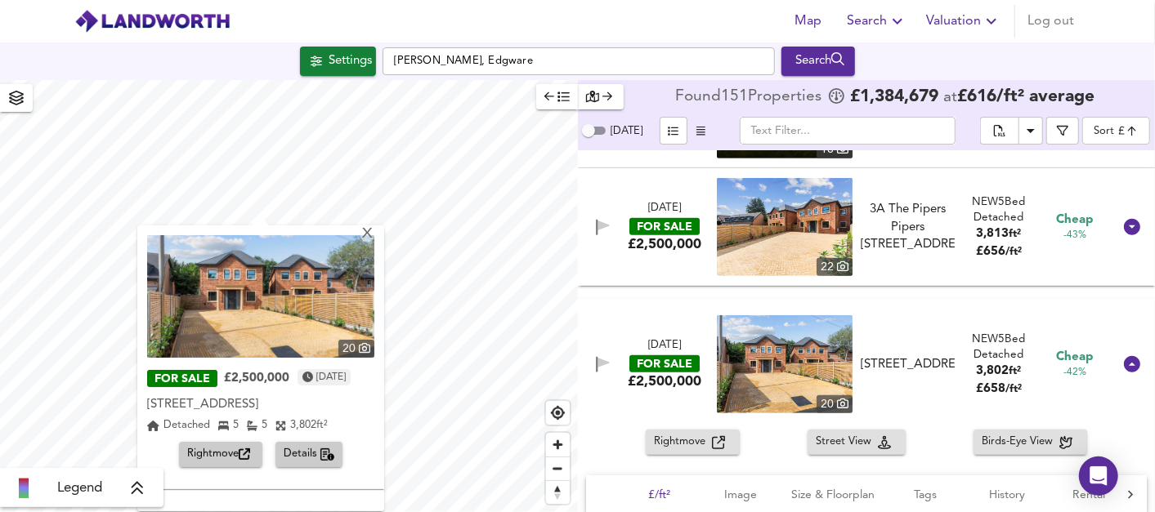
click at [287, 284] on img at bounding box center [260, 296] width 227 height 123
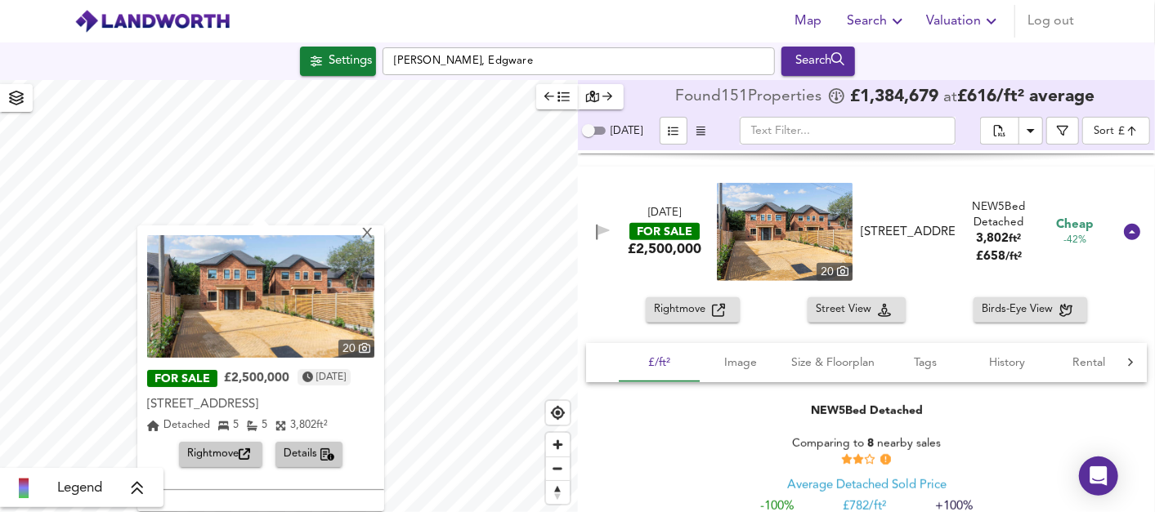
scroll to position [544, 0]
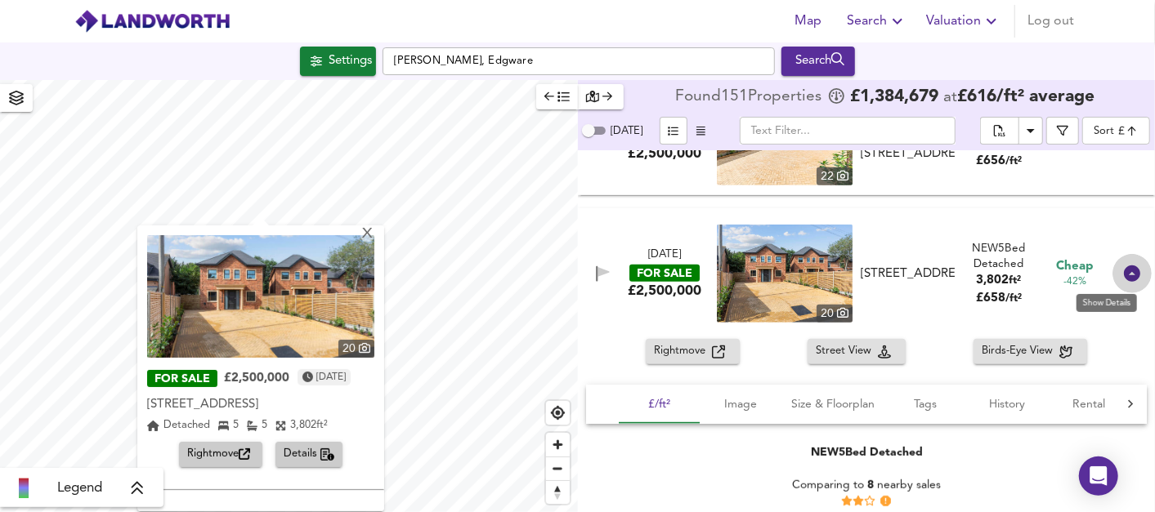
click at [1125, 266] on icon at bounding box center [1132, 274] width 16 height 16
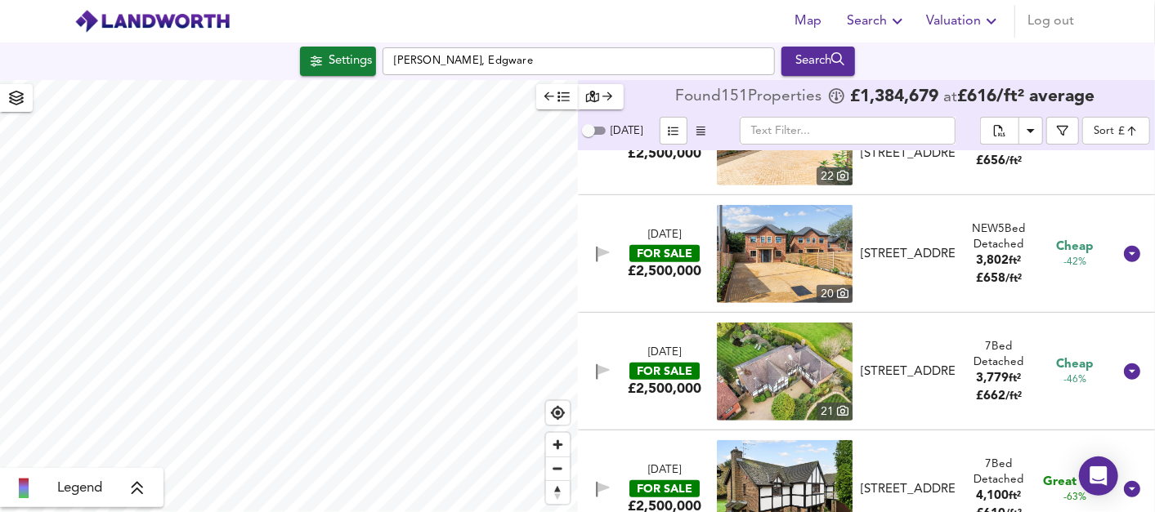
scroll to position [635, 0]
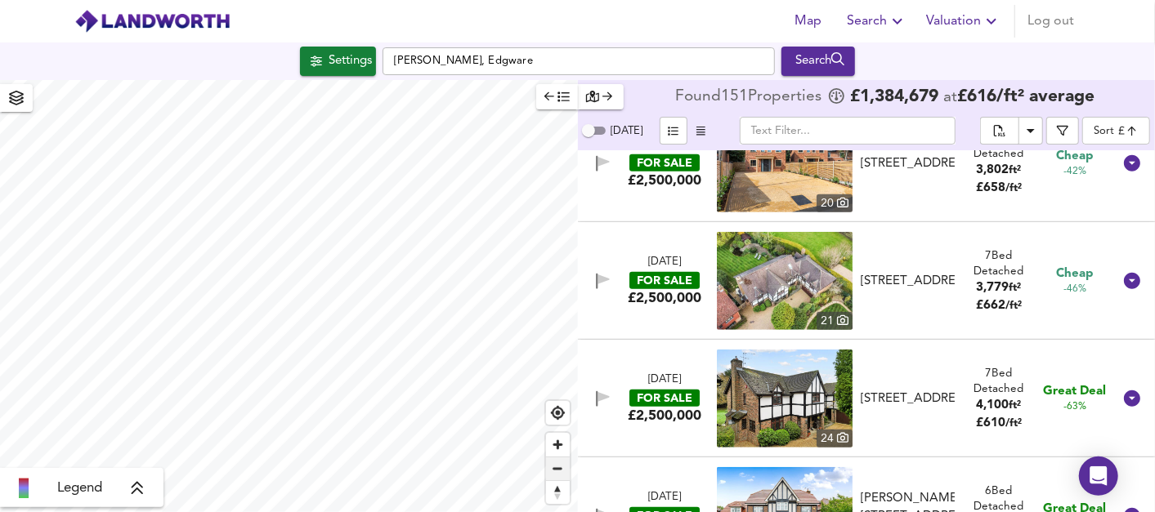
click at [560, 473] on span "Zoom out" at bounding box center [558, 469] width 24 height 23
click at [560, 472] on span "Zoom out" at bounding box center [558, 469] width 24 height 23
click at [686, 252] on div "[DATE] FOR SALE £2,500,000 [STREET_ADDRESS] 7 Bed Detached 3,779 ft² £ 662 / ft…" at bounding box center [847, 281] width 532 height 98
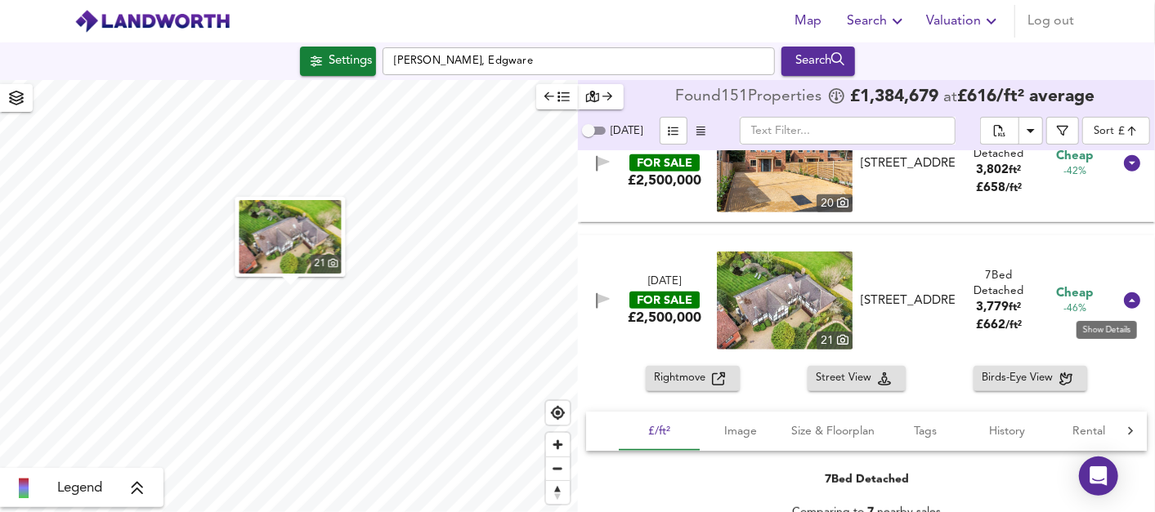
click at [1125, 297] on icon at bounding box center [1132, 301] width 16 height 16
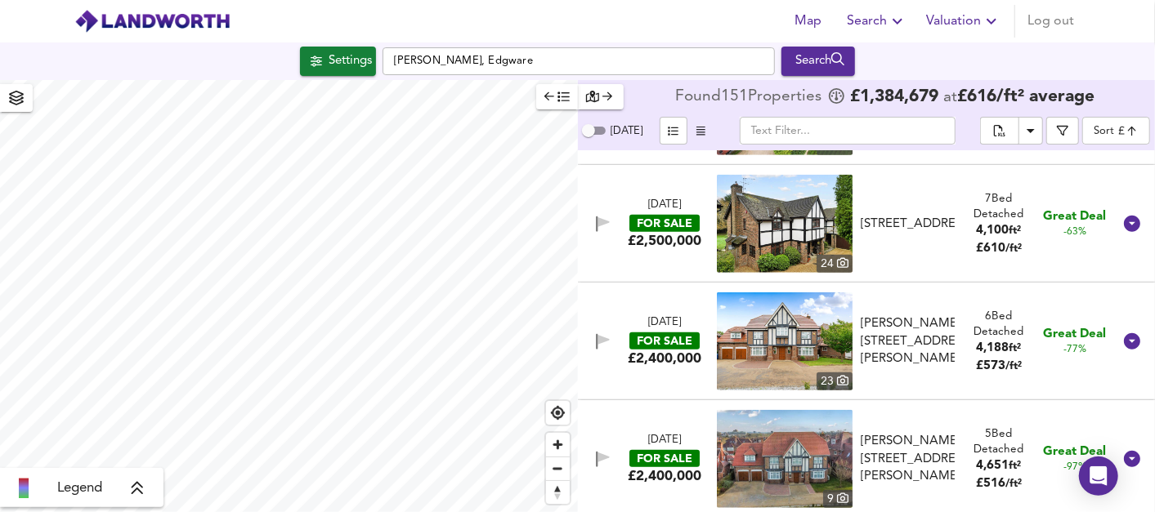
scroll to position [817, 0]
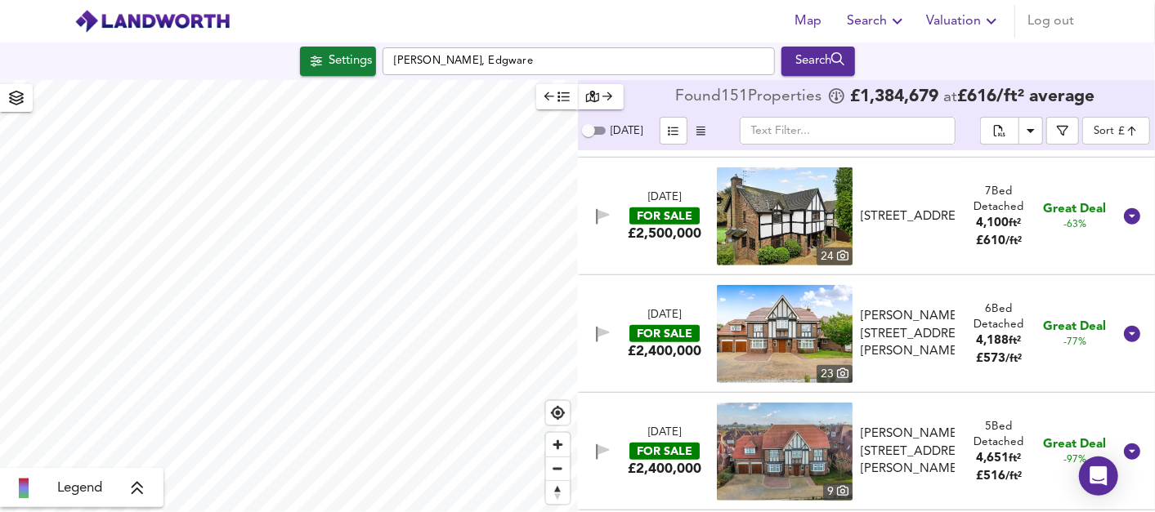
click at [646, 341] on div "FOR SALE" at bounding box center [664, 333] width 70 height 17
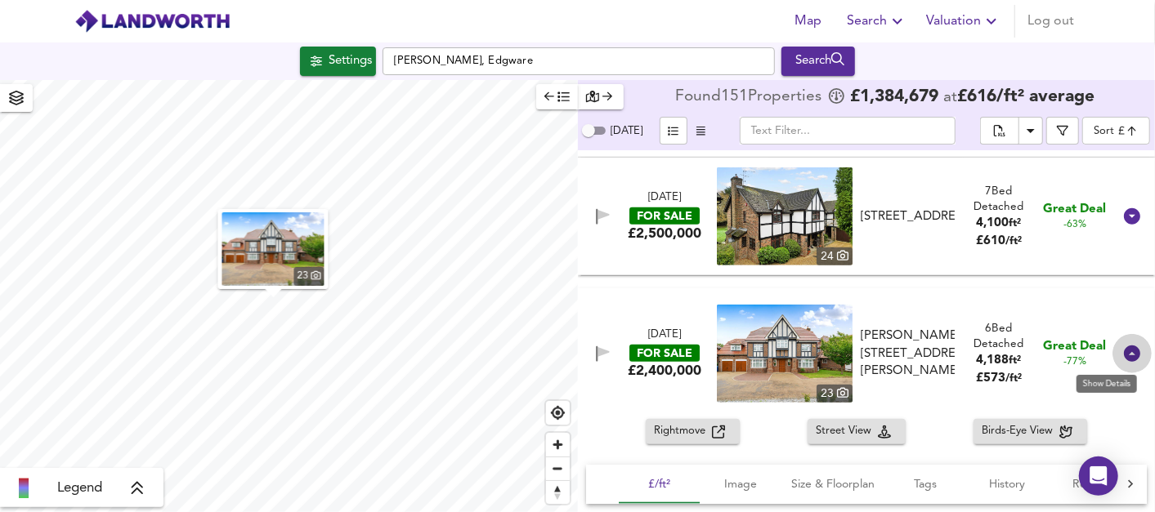
click at [1124, 359] on icon at bounding box center [1132, 354] width 16 height 16
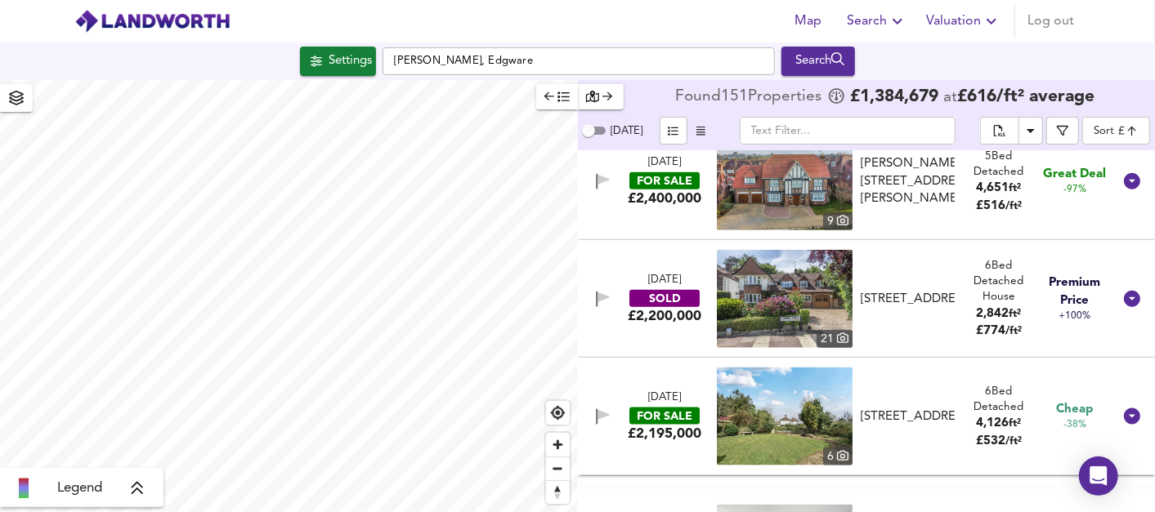
scroll to position [1089, 0]
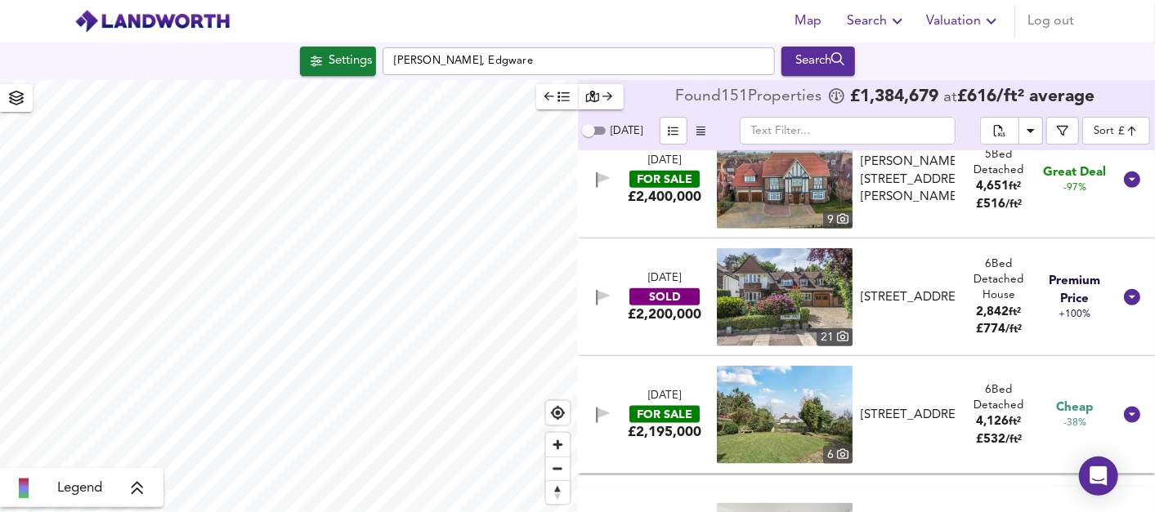
click at [684, 306] on div "£2,200,000" at bounding box center [665, 315] width 74 height 18
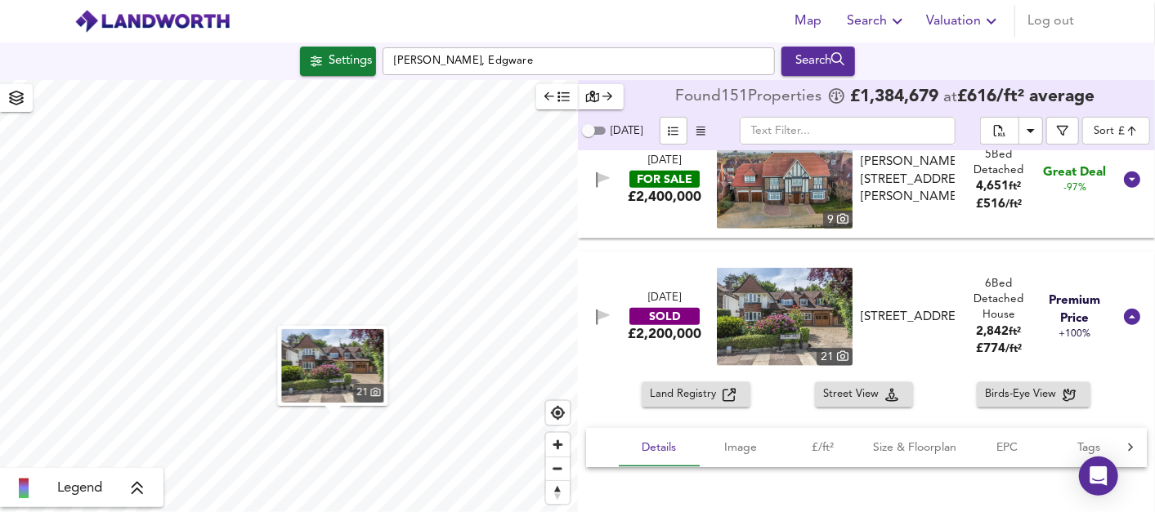
click at [670, 317] on div "SOLD" at bounding box center [664, 316] width 70 height 17
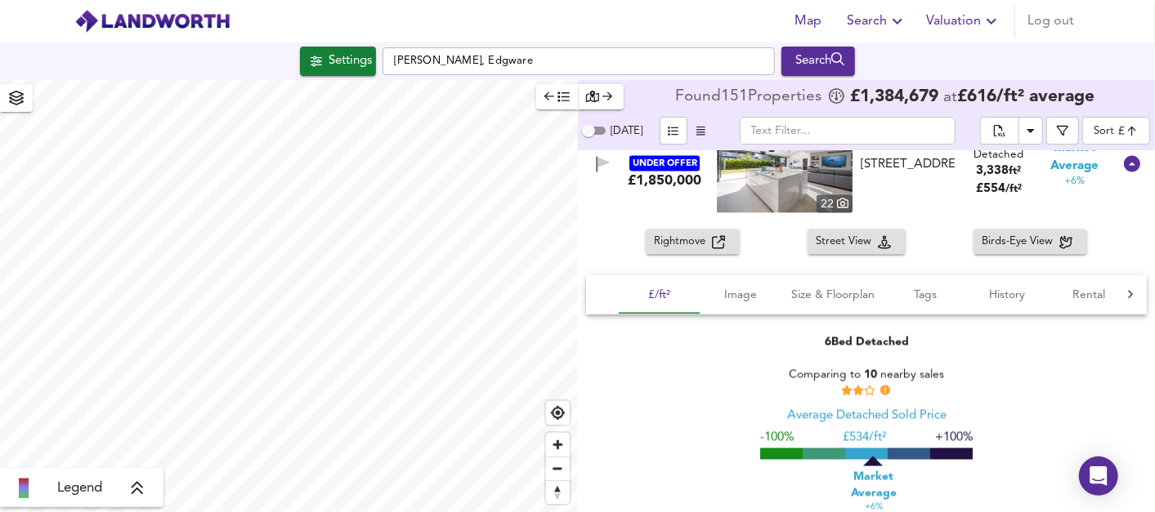
scroll to position [1452, 0]
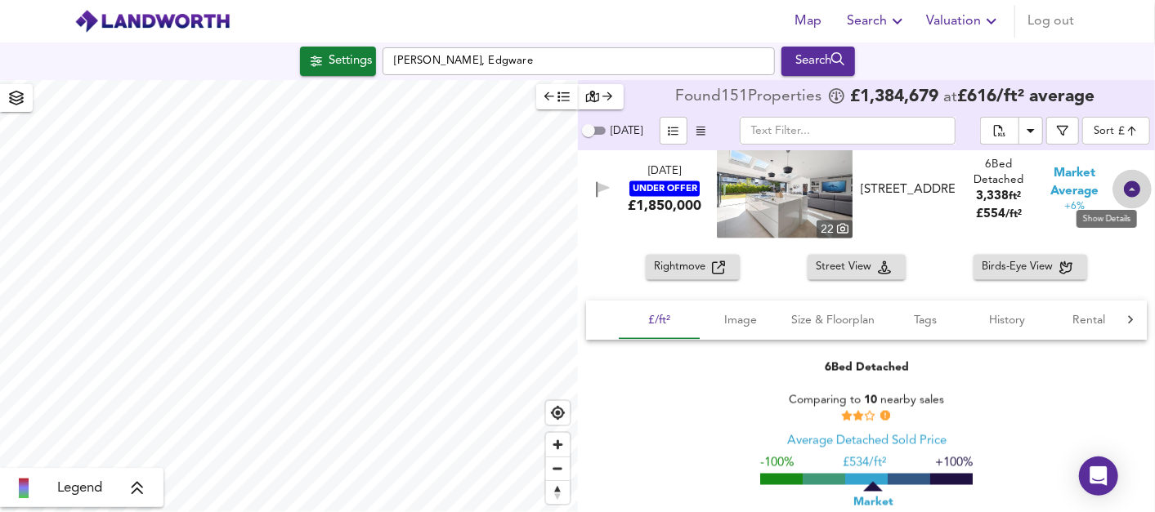
click at [1130, 180] on icon at bounding box center [1132, 190] width 20 height 20
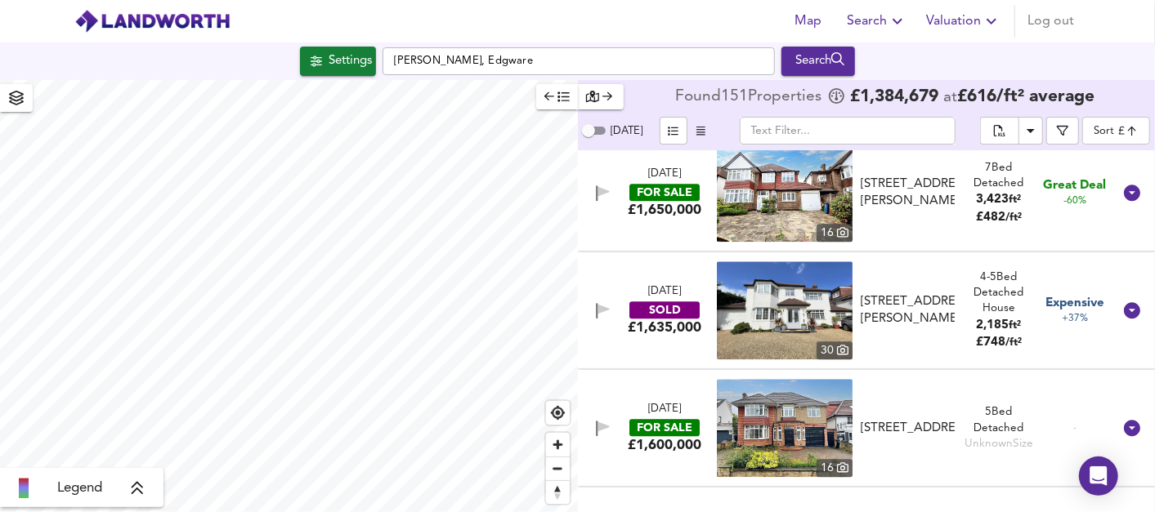
scroll to position [2269, 0]
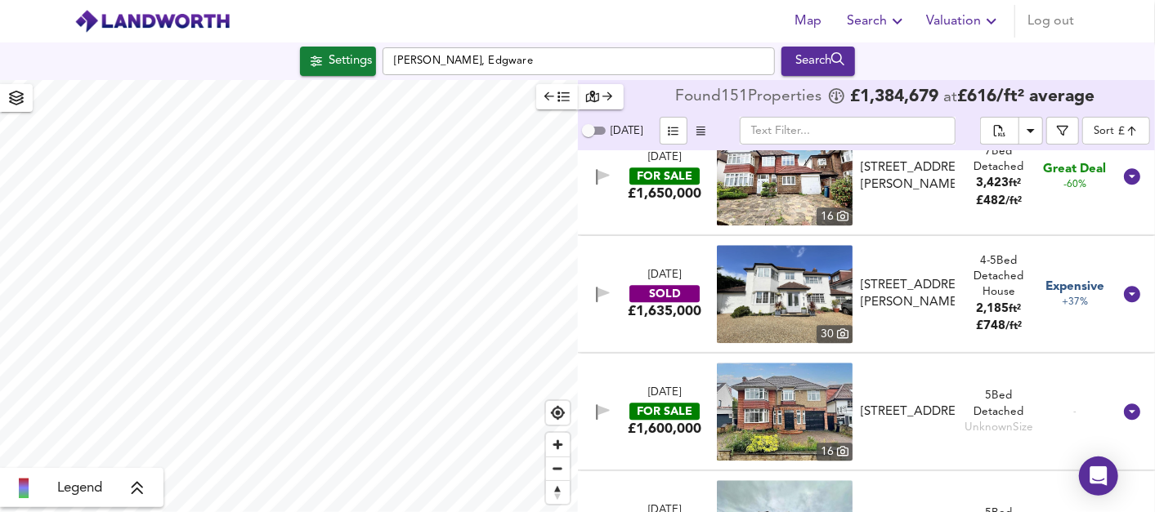
click at [764, 313] on img at bounding box center [785, 294] width 136 height 98
click at [819, 286] on img at bounding box center [785, 294] width 136 height 98
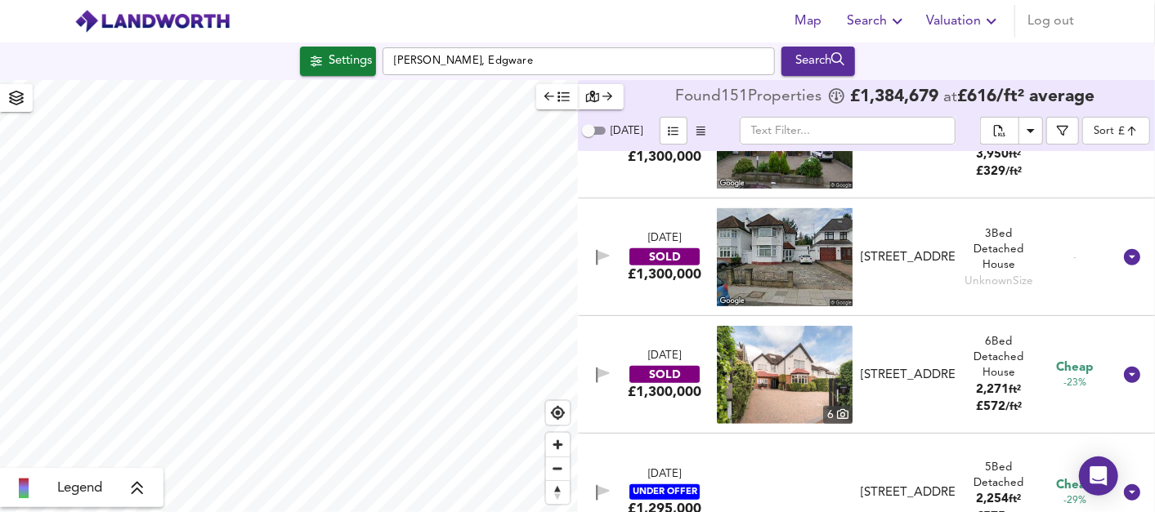
scroll to position [7499, 0]
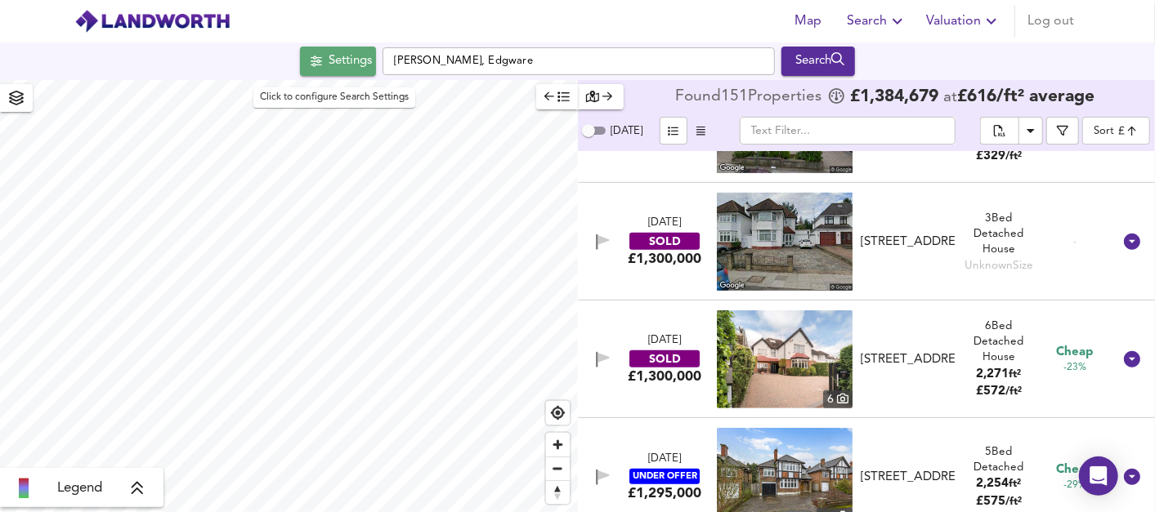
drag, startPoint x: 336, startPoint y: 65, endPoint x: 333, endPoint y: 75, distance: 11.1
click at [335, 65] on div "Settings" at bounding box center [349, 61] width 43 height 21
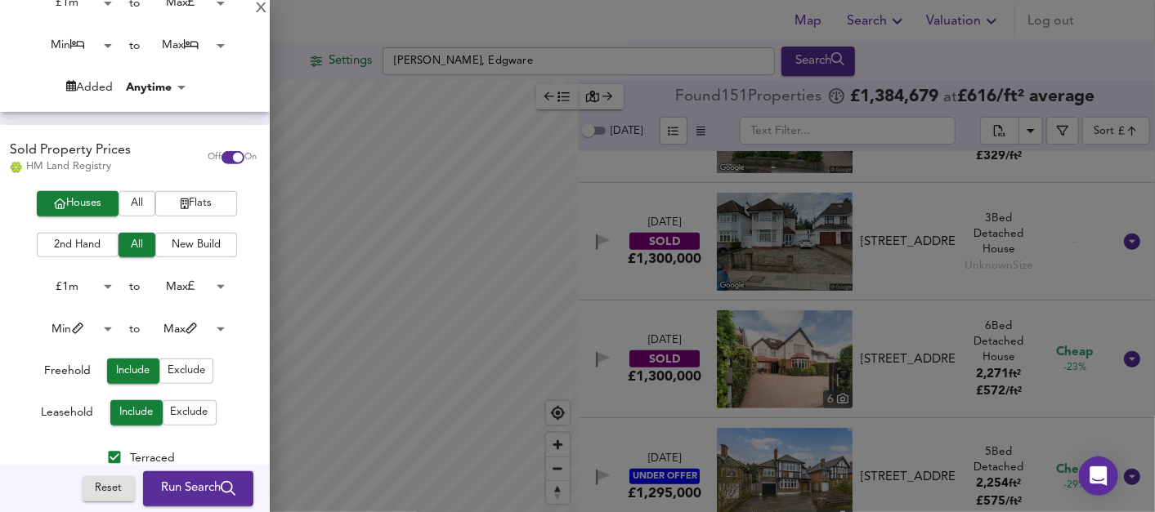
scroll to position [363, 0]
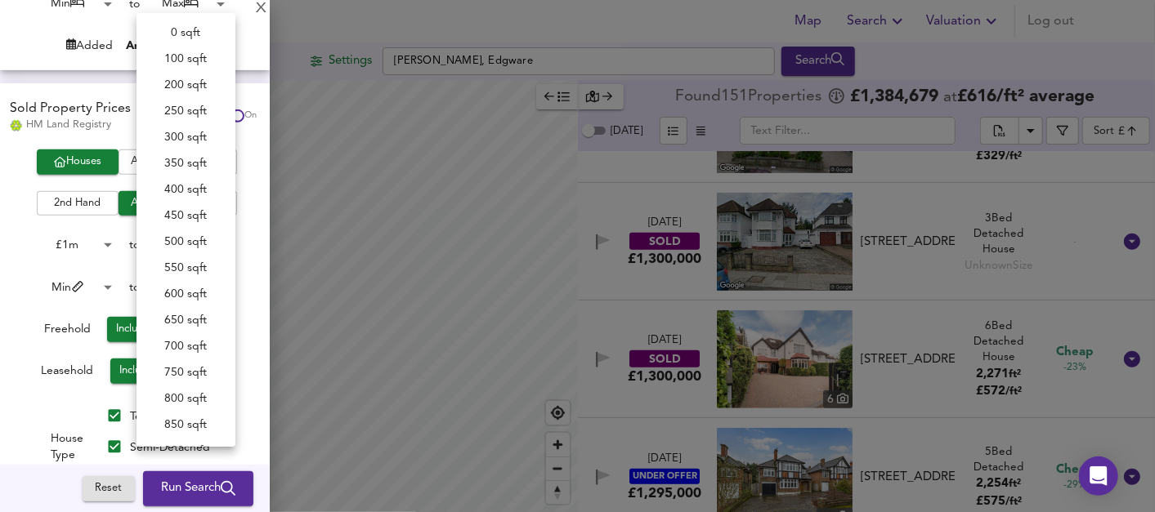
click at [215, 284] on body "Map Search Valuation Log out Settings [PERSON_NAME] Close, Edgware Search Legen…" at bounding box center [577, 256] width 1155 height 512
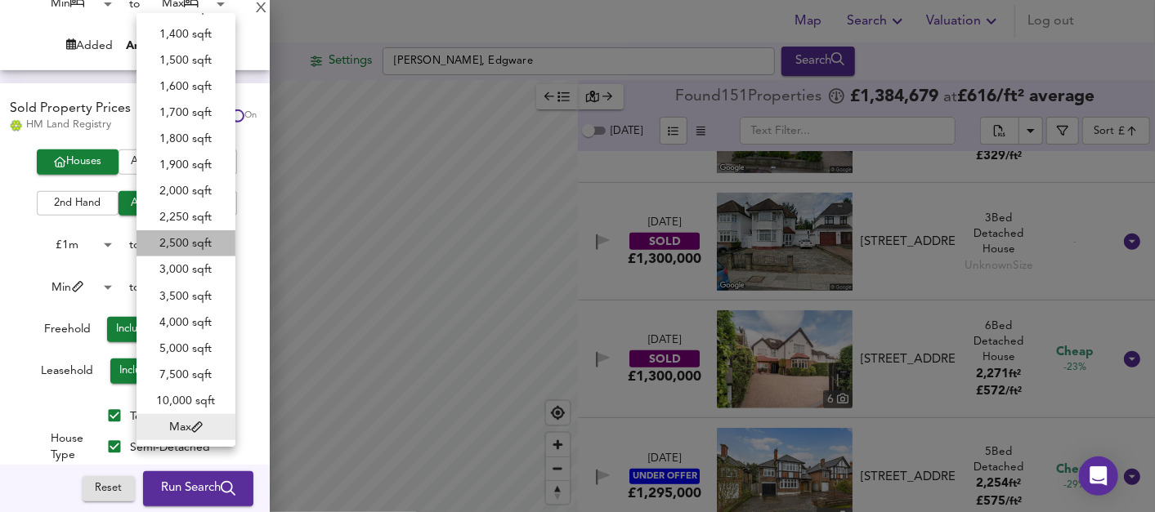
click at [210, 243] on li "2,500 sqft" at bounding box center [185, 243] width 99 height 26
type input "2500"
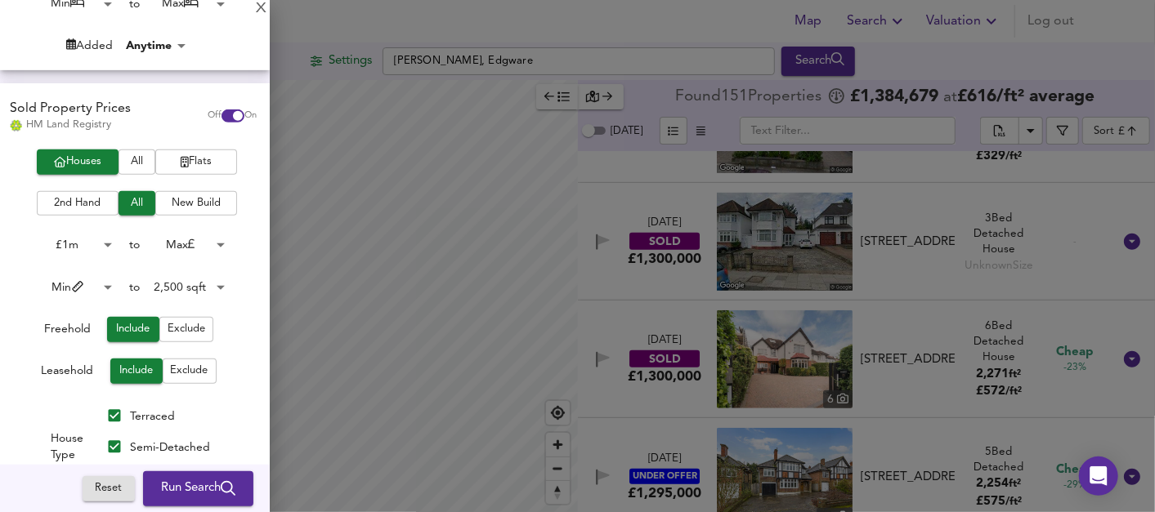
click at [100, 288] on body "Map Search Valuation Log out Settings [PERSON_NAME] Close, Edgware Search Legen…" at bounding box center [577, 256] width 1155 height 512
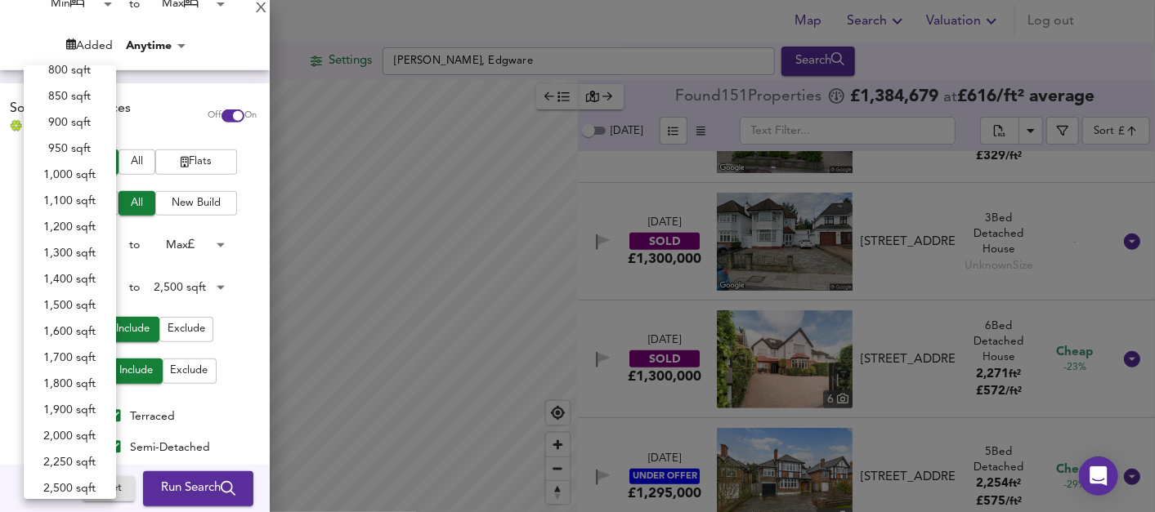
scroll to position [382, 0]
click at [77, 380] on li "1,800 sqft" at bounding box center [70, 382] width 92 height 26
type input "1800"
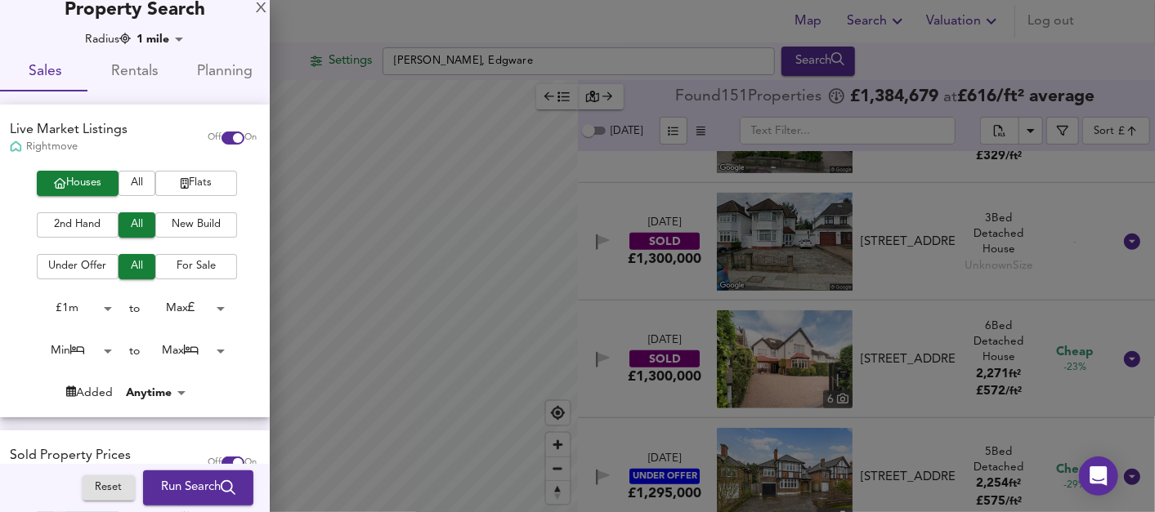
scroll to position [0, 0]
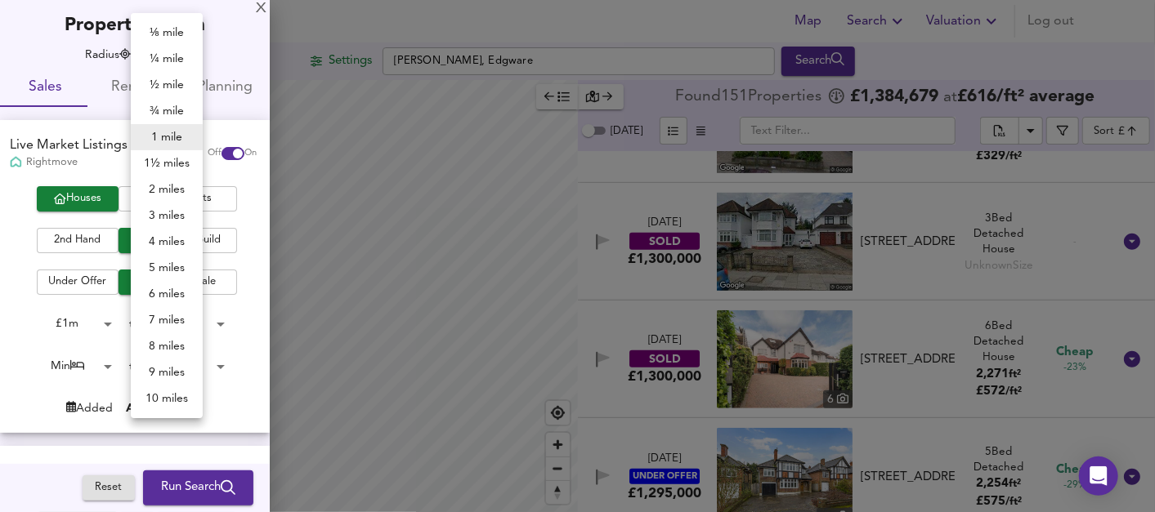
click at [174, 50] on body "Map Search Valuation Log out Settings [PERSON_NAME] Close, Edgware Search Legen…" at bounding box center [577, 256] width 1155 height 512
click at [169, 93] on li "½ mile" at bounding box center [167, 85] width 72 height 26
type input "805"
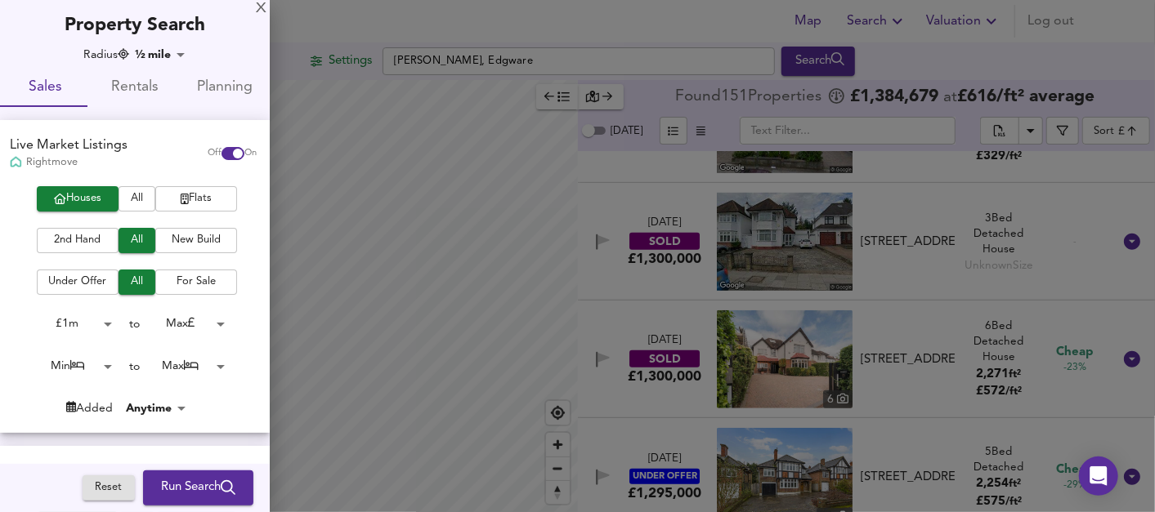
drag, startPoint x: 257, startPoint y: 198, endPoint x: 257, endPoint y: 225, distance: 27.0
click at [257, 225] on div "Houses All Flats 2nd Hand All New Build Under Offer All For Sale £ 1m 1000000 t…" at bounding box center [135, 309] width 270 height 246
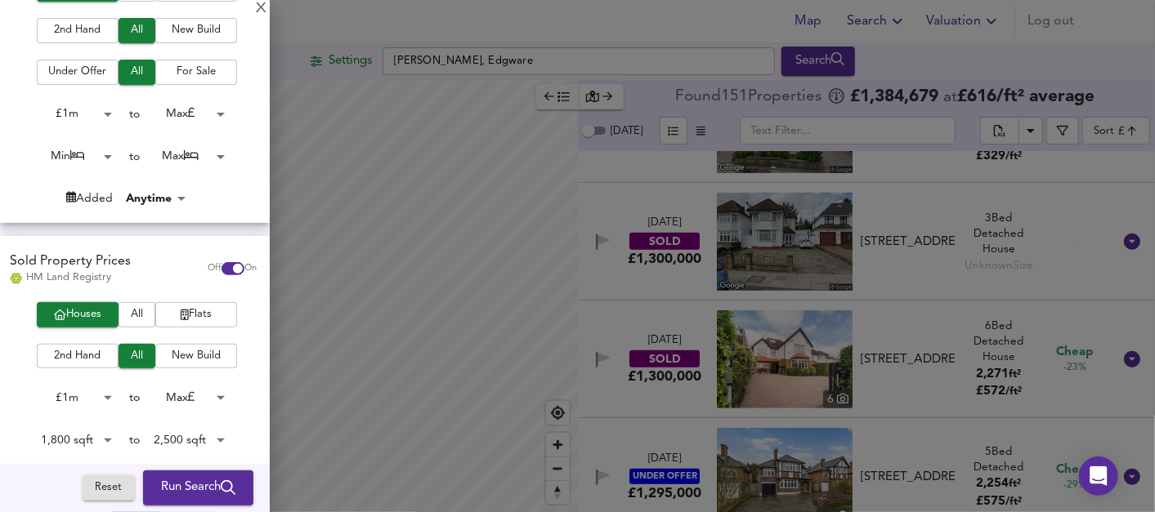
scroll to position [163, 0]
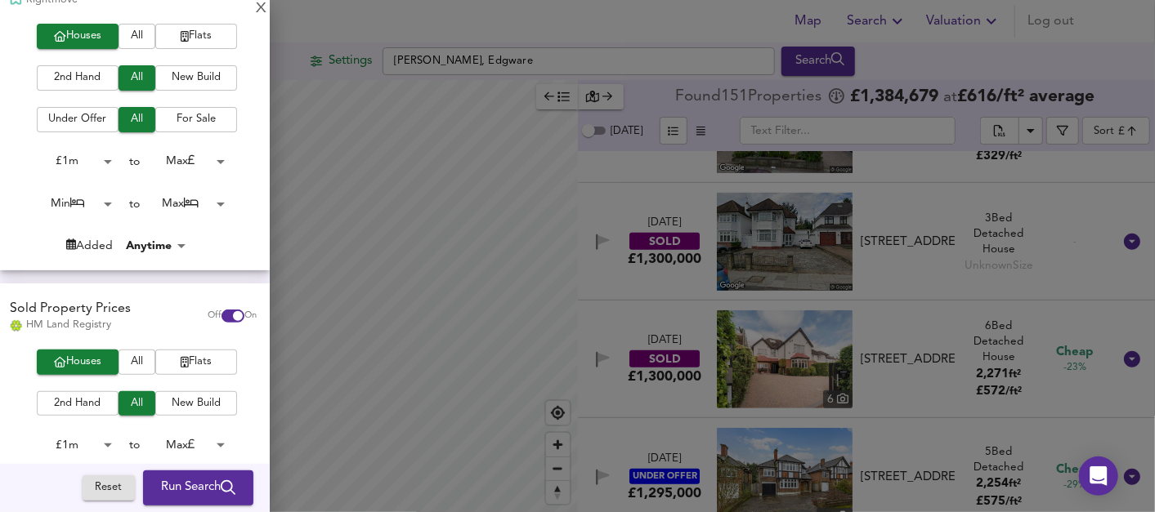
click at [215, 159] on body "Map Search Valuation Log out Settings [PERSON_NAME] Close, Edgware Search Legen…" at bounding box center [577, 256] width 1155 height 512
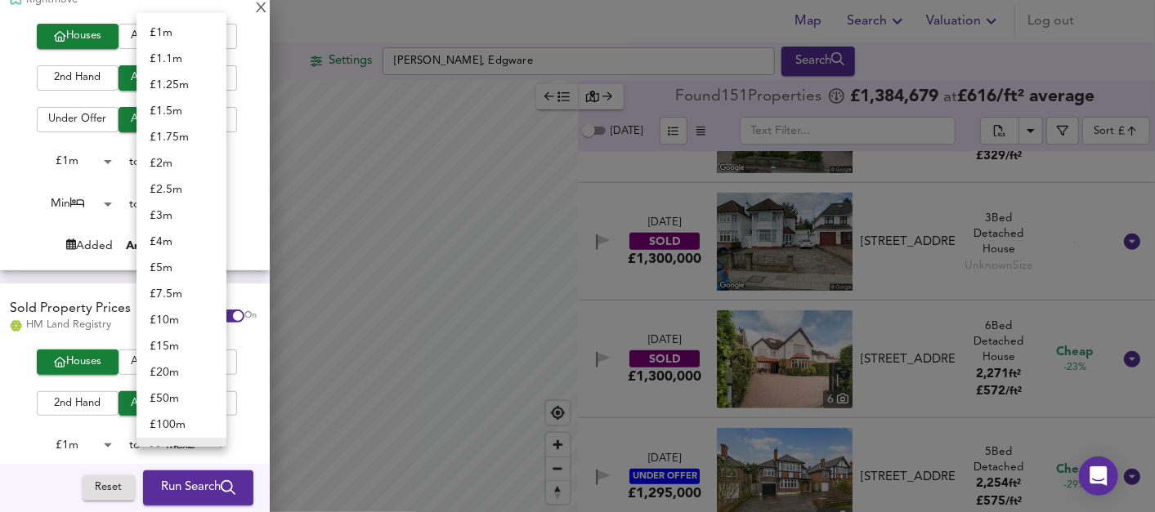
scroll to position [17, 0]
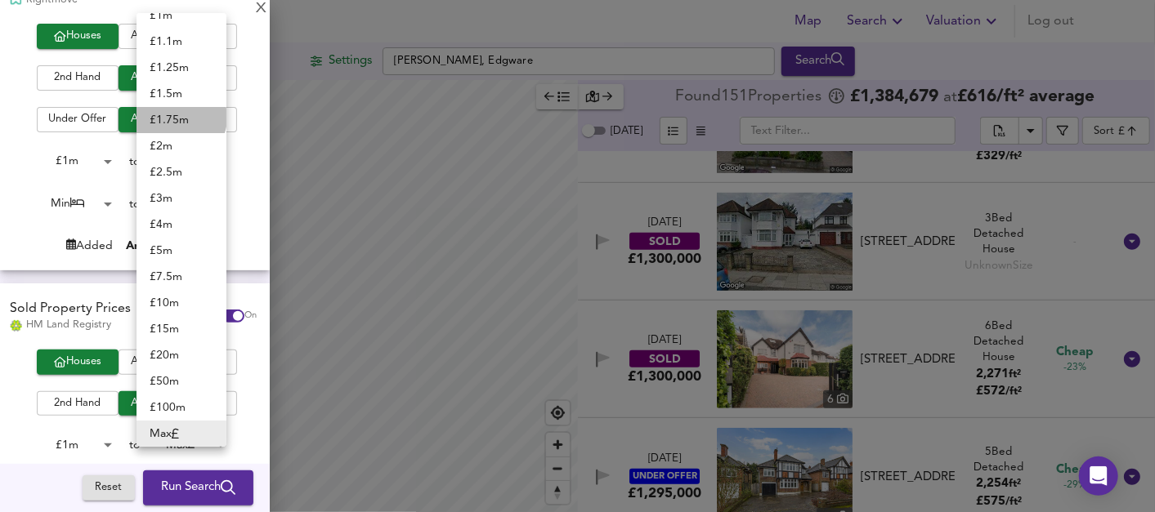
drag, startPoint x: 180, startPoint y: 118, endPoint x: 214, endPoint y: 191, distance: 81.2
click at [181, 118] on li "£ 1.75m" at bounding box center [181, 120] width 90 height 26
type input "1750000"
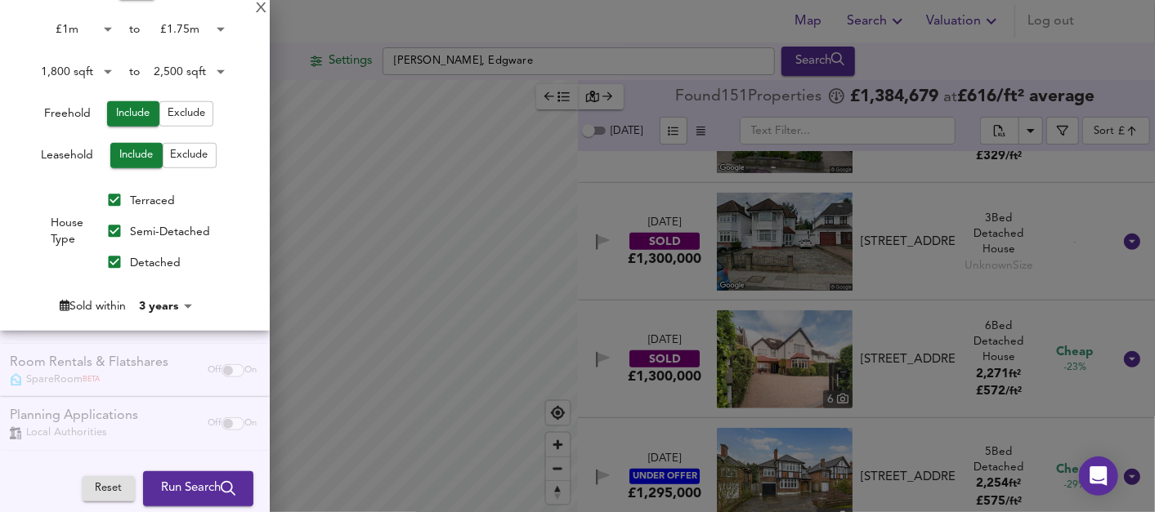
scroll to position [580, 0]
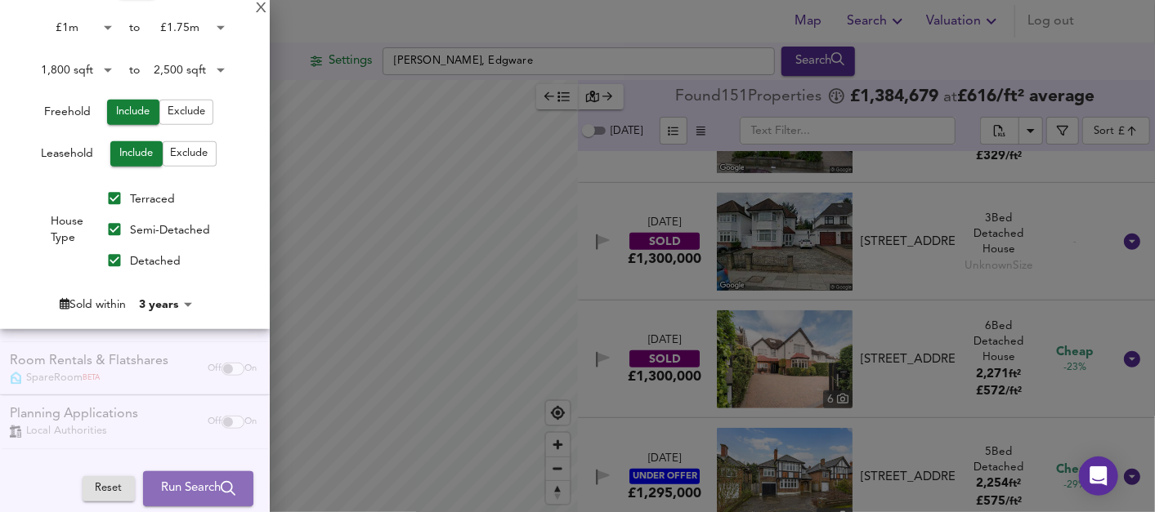
click at [184, 487] on span "Run Search" at bounding box center [198, 488] width 74 height 21
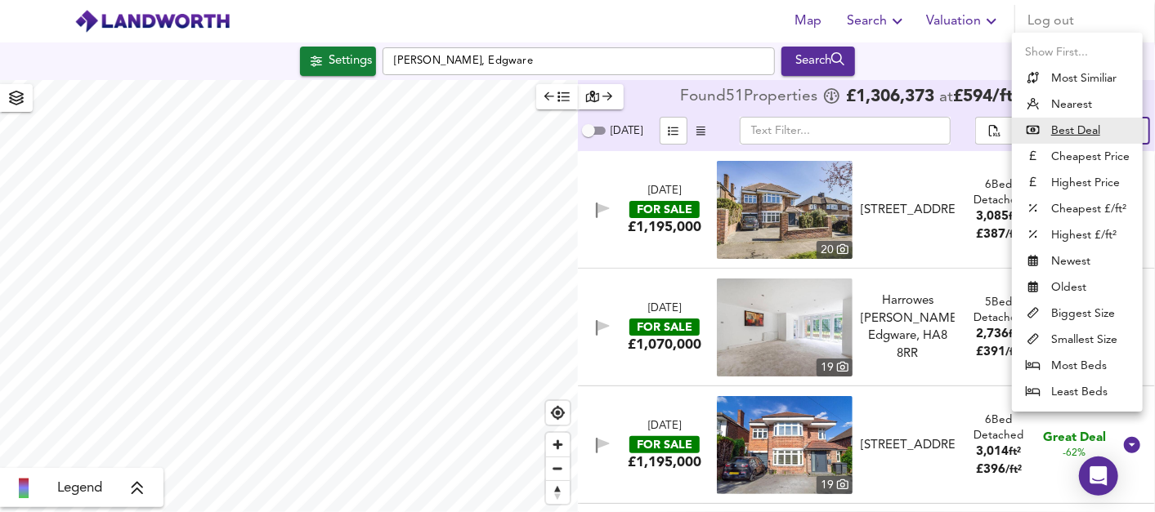
click at [1124, 131] on body "Map Search Valuation Log out Settings [PERSON_NAME] Close, Edgware Search Legen…" at bounding box center [577, 256] width 1155 height 512
click at [1083, 98] on li "Nearest" at bounding box center [1077, 105] width 131 height 26
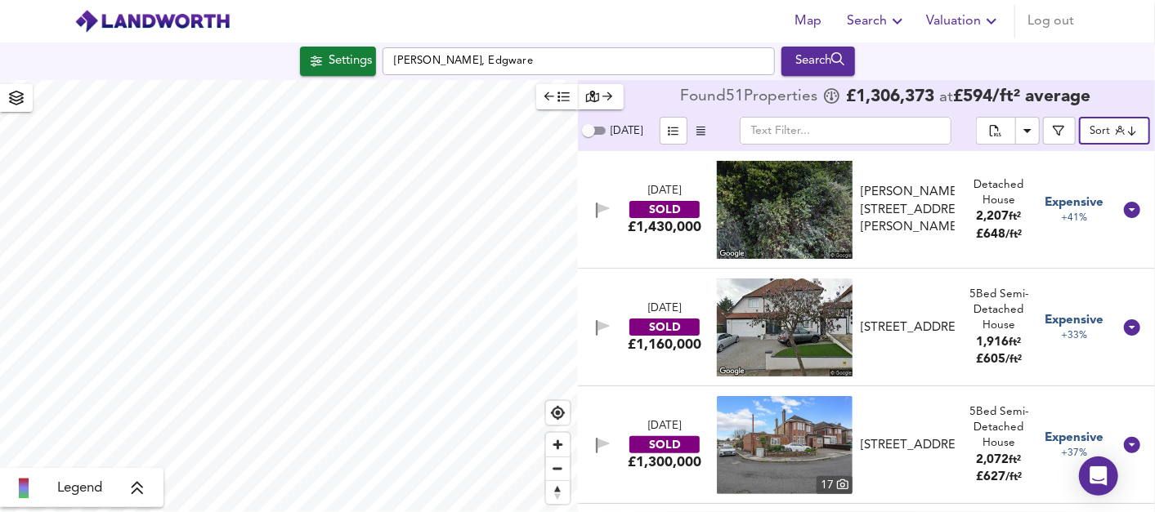
click at [1113, 127] on body "Map Search Valuation Log out Settings [PERSON_NAME] Close, Edgware Search Legen…" at bounding box center [577, 256] width 1155 height 512
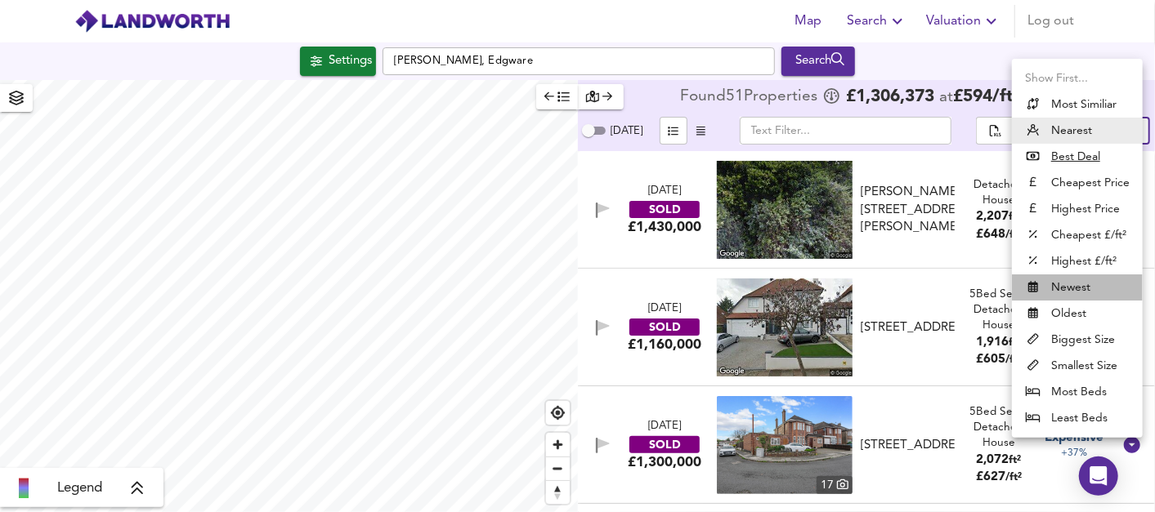
click at [1108, 289] on li "Newest" at bounding box center [1077, 288] width 131 height 26
type input "newest"
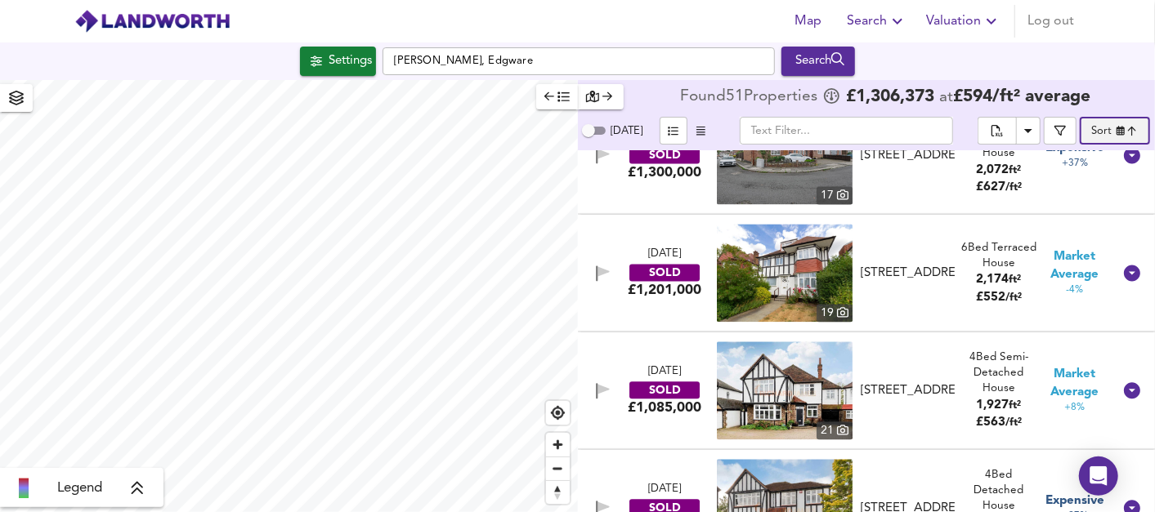
scroll to position [5638, 0]
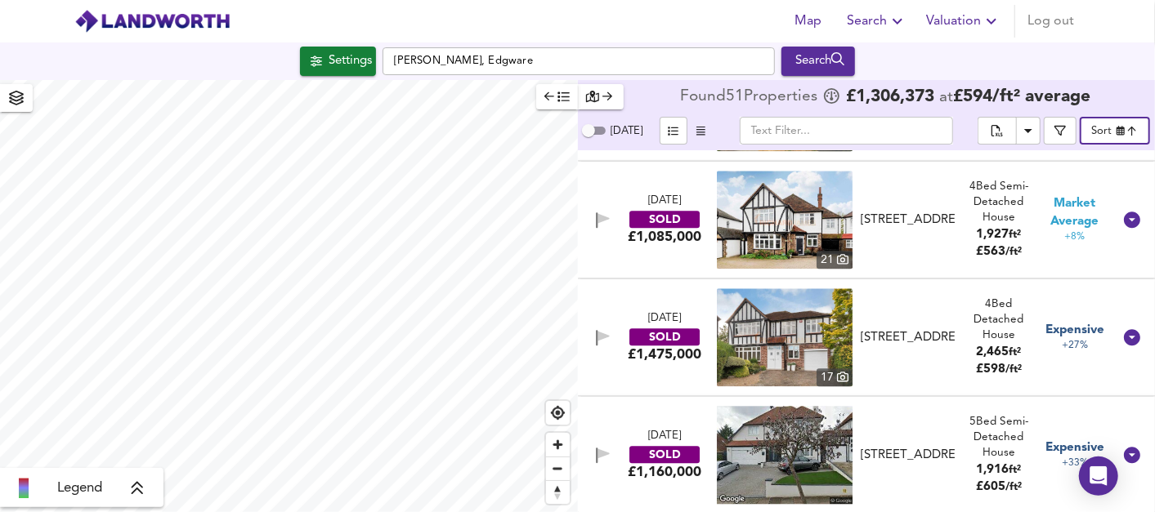
click at [673, 446] on div "SOLD" at bounding box center [664, 454] width 70 height 17
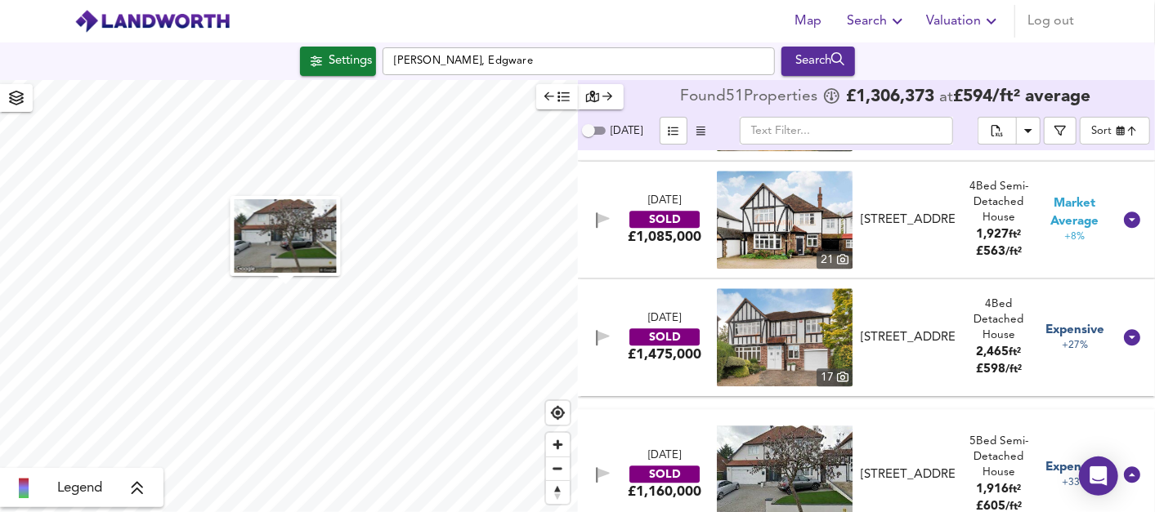
click at [672, 450] on div "[DATE]" at bounding box center [664, 457] width 33 height 16
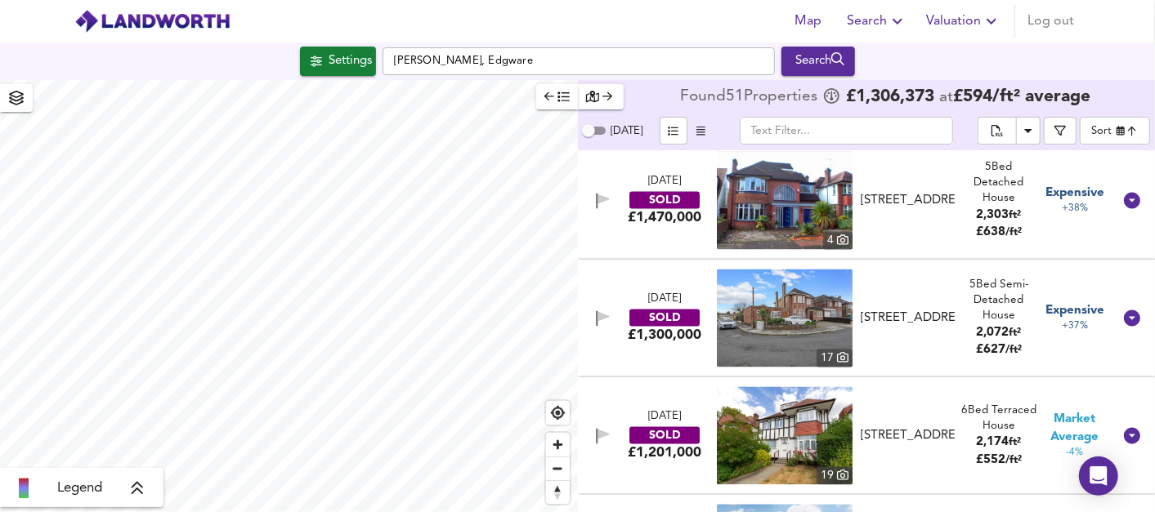
scroll to position [5185, 0]
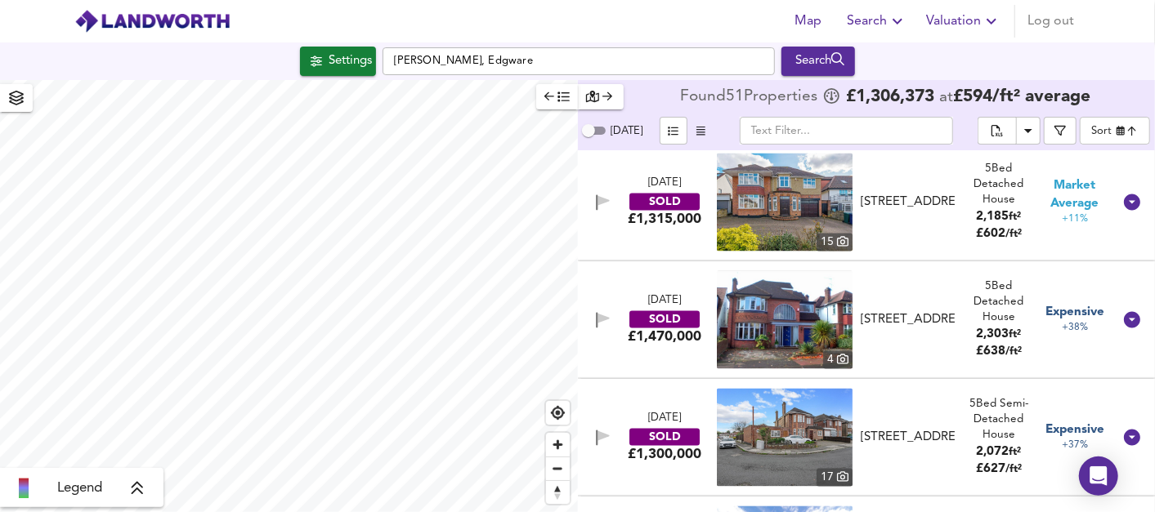
click at [725, 331] on img at bounding box center [785, 320] width 136 height 98
click at [753, 317] on img at bounding box center [785, 320] width 136 height 98
click at [913, 315] on div "[STREET_ADDRESS]" at bounding box center [907, 320] width 94 height 17
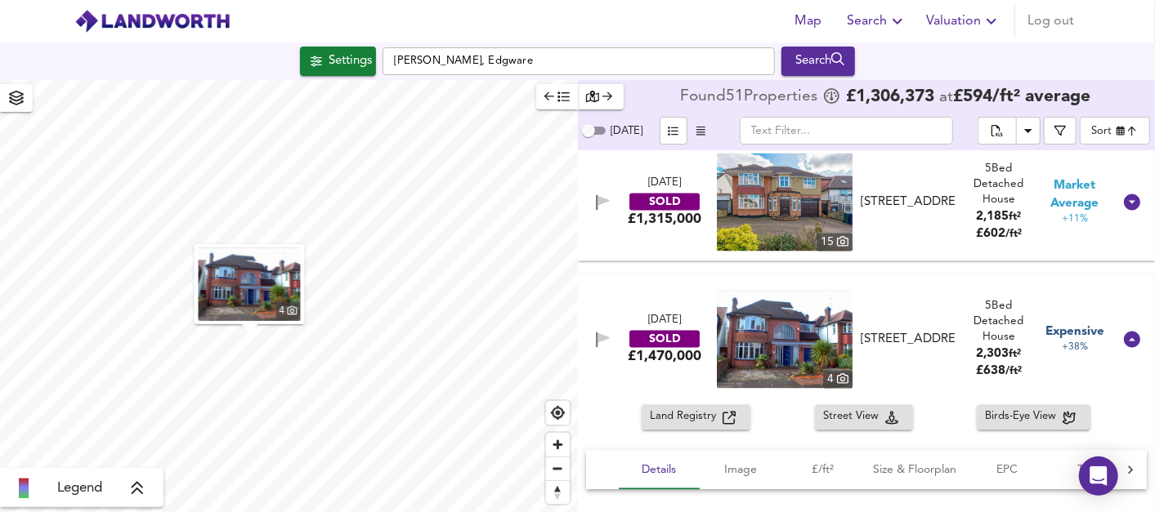
click at [916, 311] on div "[DATE] SOLD £1,470,000 4 [STREET_ADDRESS] [STREET_ADDRESS] 5 Bed Detached House…" at bounding box center [847, 340] width 532 height 98
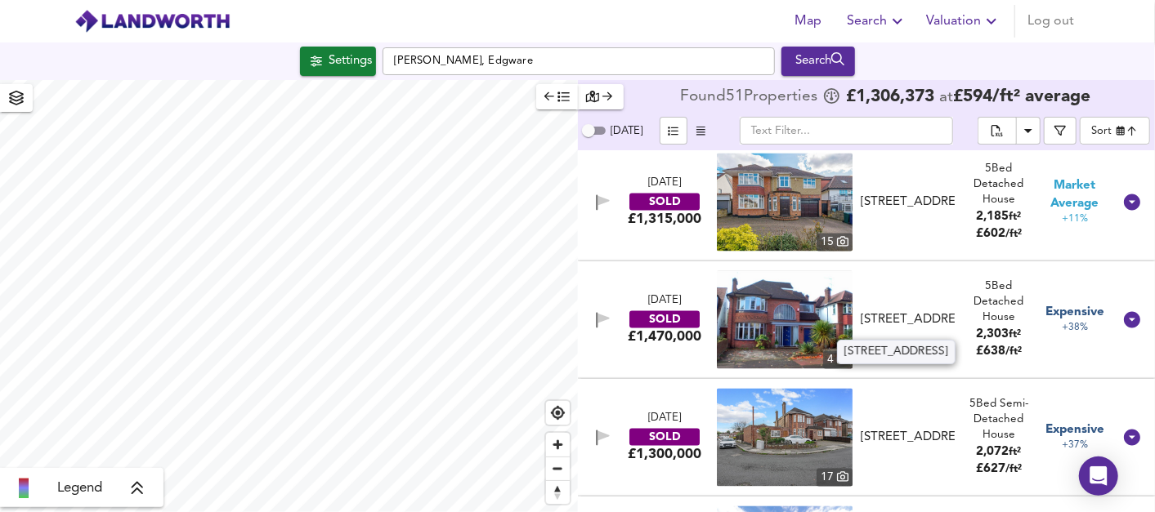
click at [916, 312] on div "[STREET_ADDRESS]" at bounding box center [907, 320] width 94 height 17
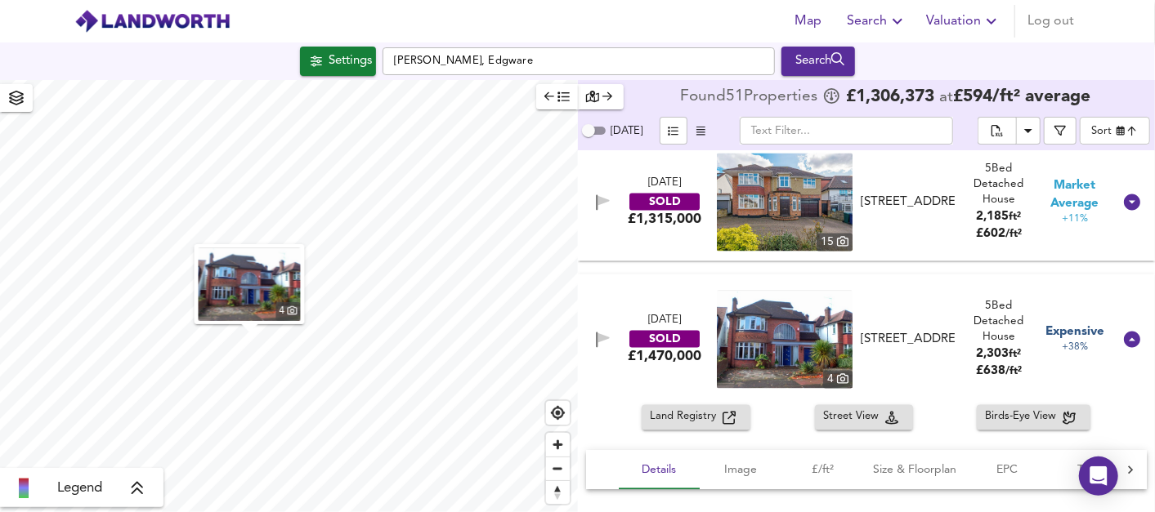
click at [916, 311] on div "[DATE] SOLD £1,470,000 4 [STREET_ADDRESS] [STREET_ADDRESS] 5 Bed Detached House…" at bounding box center [847, 340] width 532 height 98
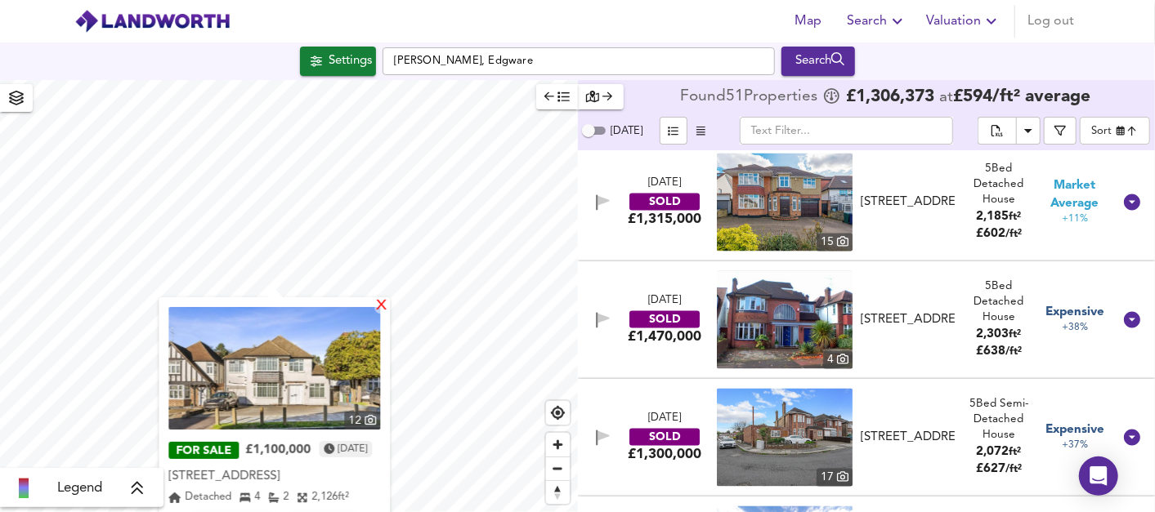
click at [389, 307] on div "X" at bounding box center [382, 307] width 14 height 16
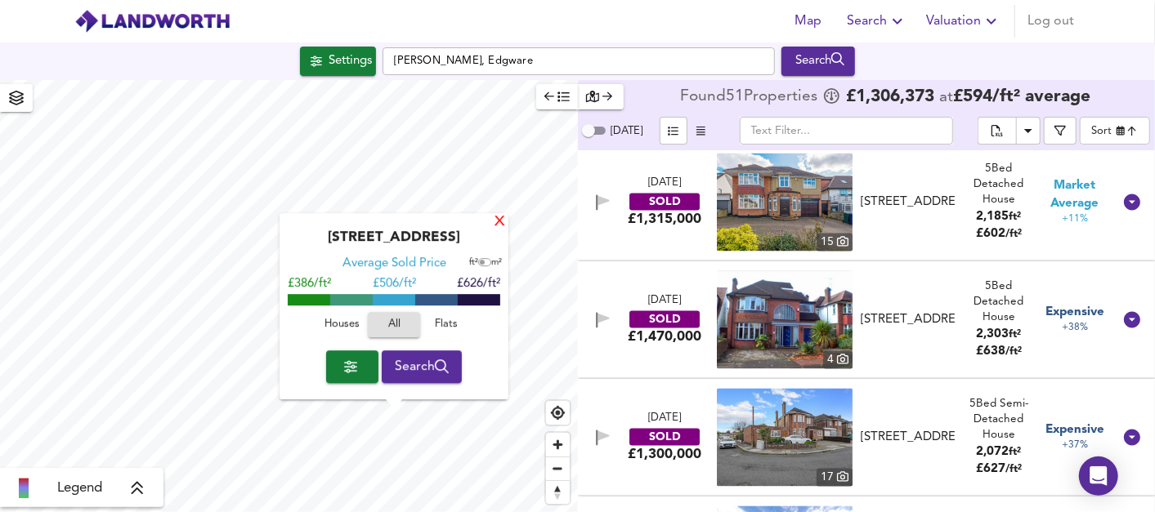
click at [496, 225] on div "X" at bounding box center [500, 223] width 14 height 16
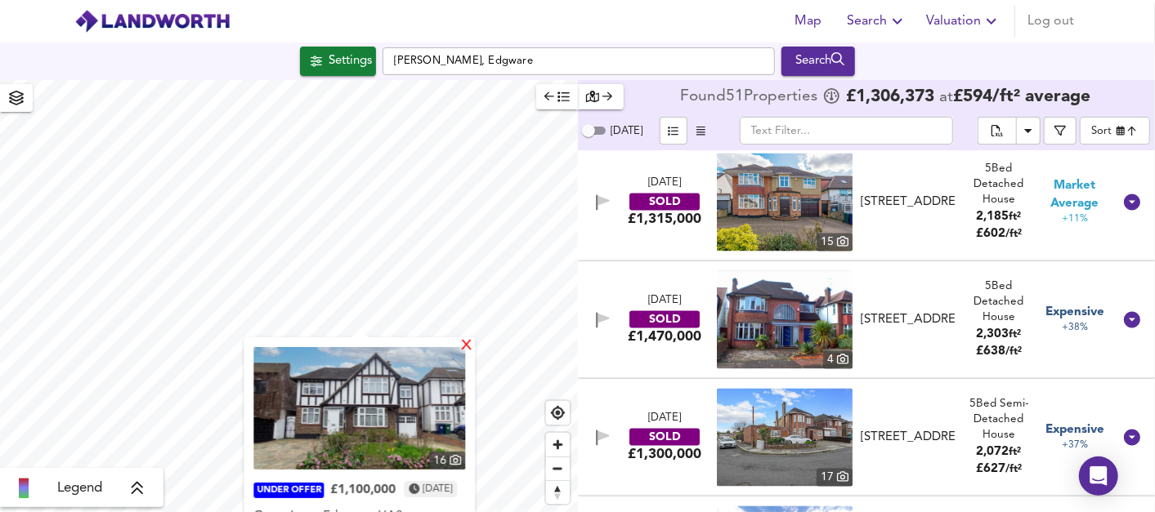
click at [474, 346] on div "X" at bounding box center [467, 347] width 14 height 16
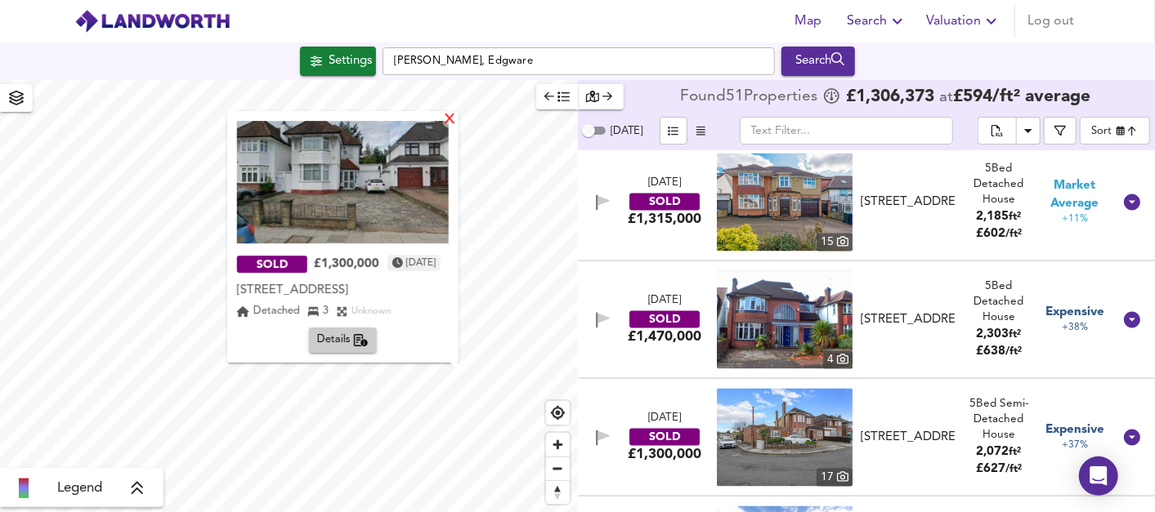
click at [449, 116] on div "X" at bounding box center [450, 121] width 14 height 16
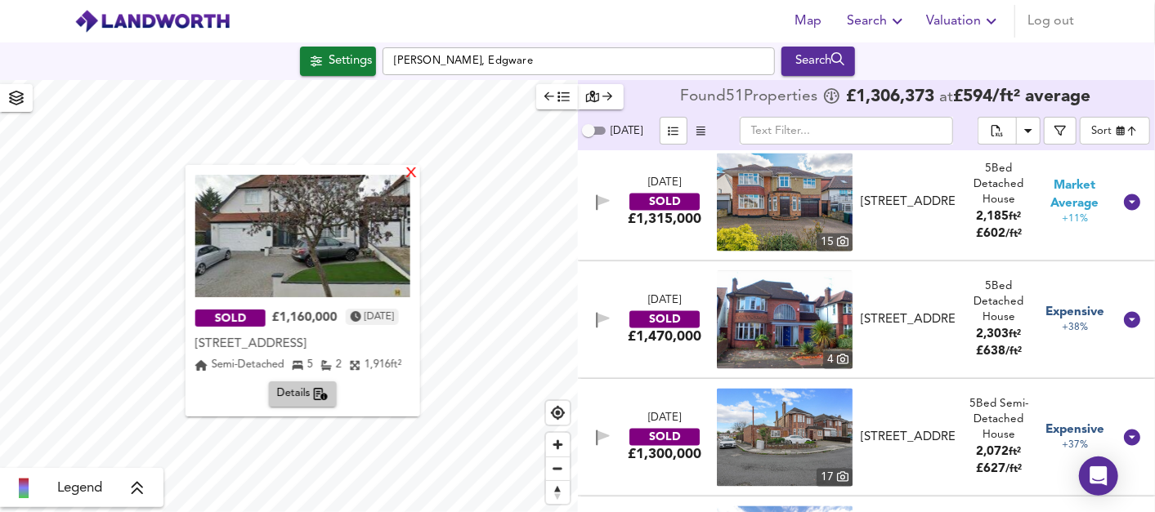
click at [418, 171] on div "X" at bounding box center [411, 175] width 14 height 16
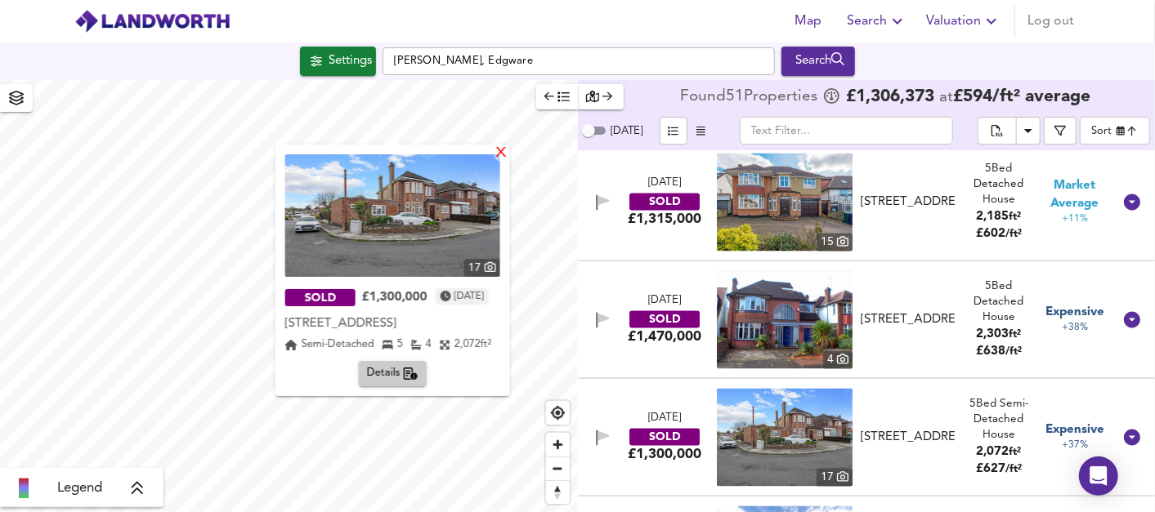
click at [507, 149] on div "X" at bounding box center [501, 154] width 14 height 16
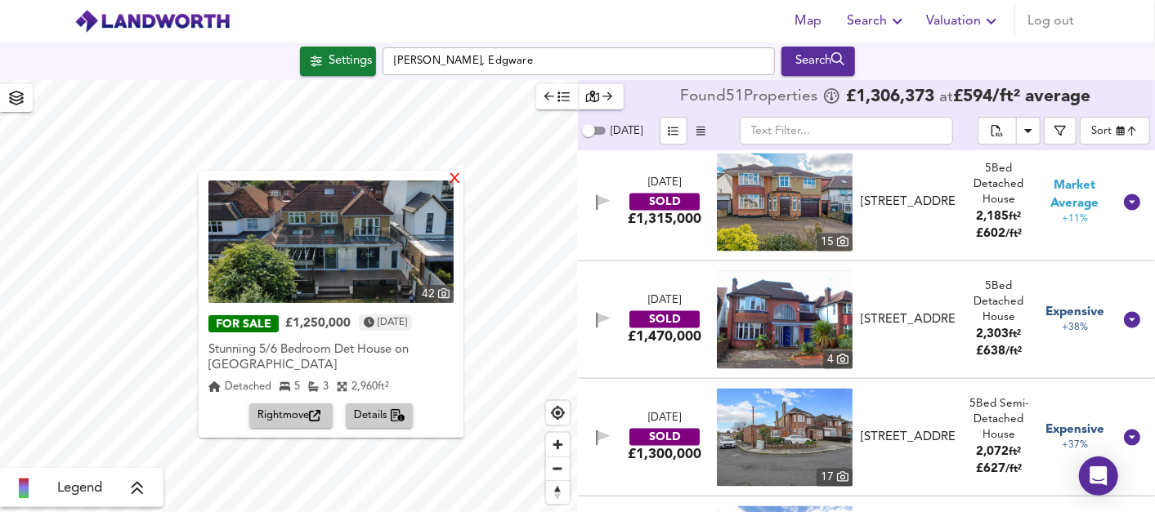
click at [455, 177] on div "X" at bounding box center [455, 180] width 14 height 16
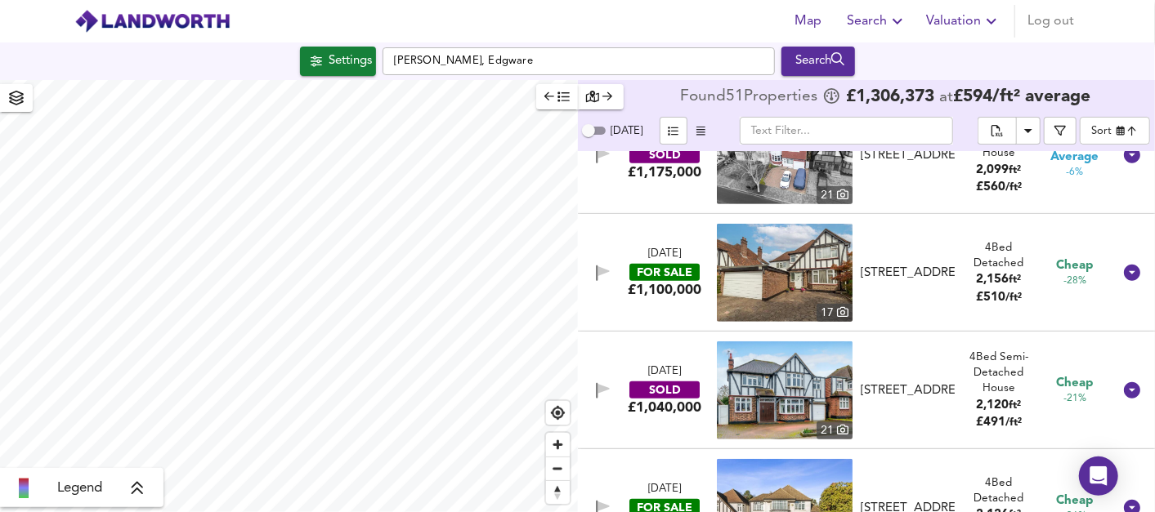
scroll to position [3913, 0]
